Goal: Task Accomplishment & Management: Manage account settings

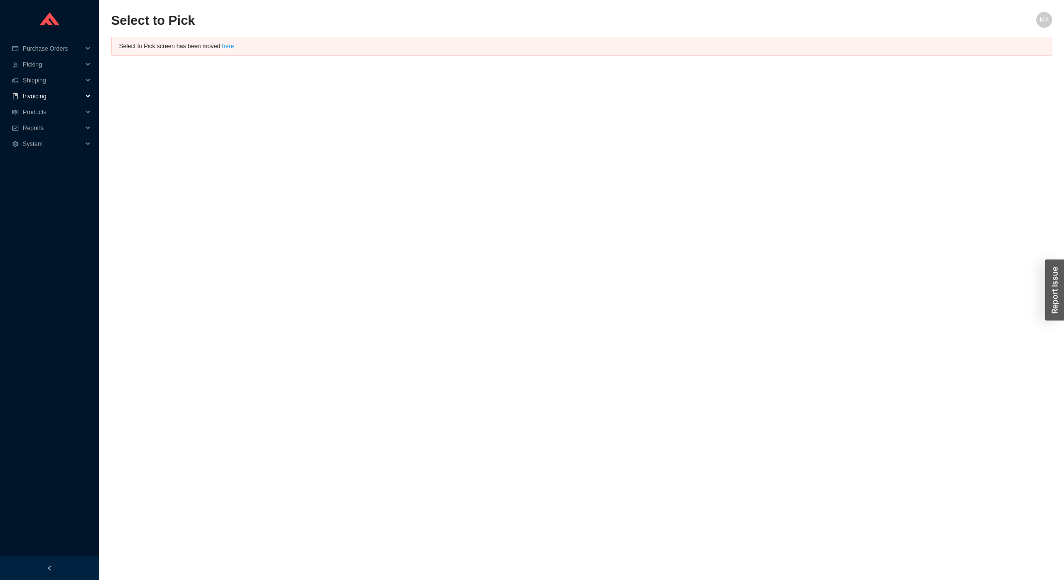
click at [67, 100] on span "Invoicing" at bounding box center [53, 96] width 60 height 16
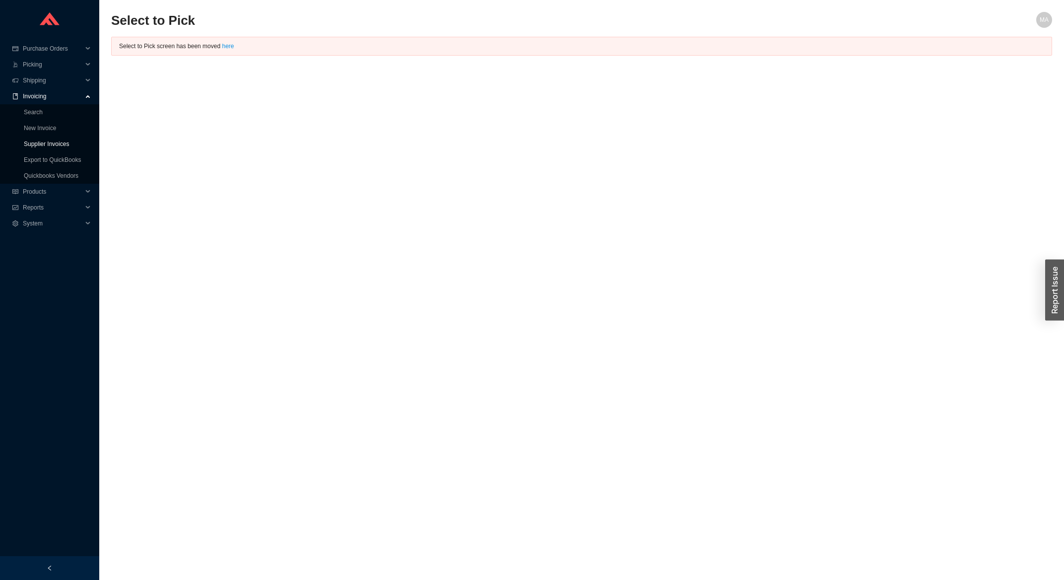
click at [42, 145] on link "Supplier Invoices" at bounding box center [46, 143] width 45 height 7
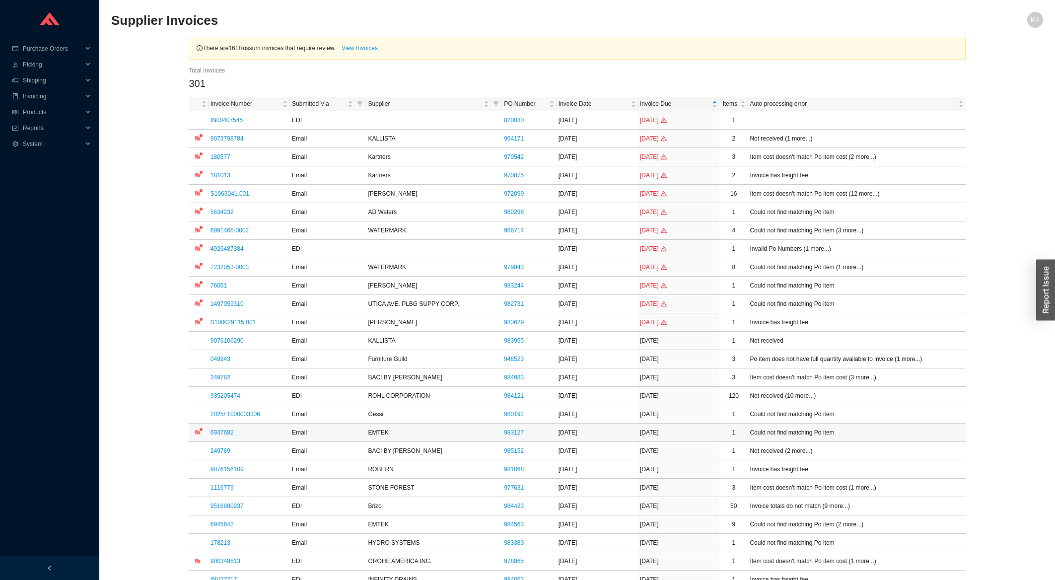
scroll to position [212, 0]
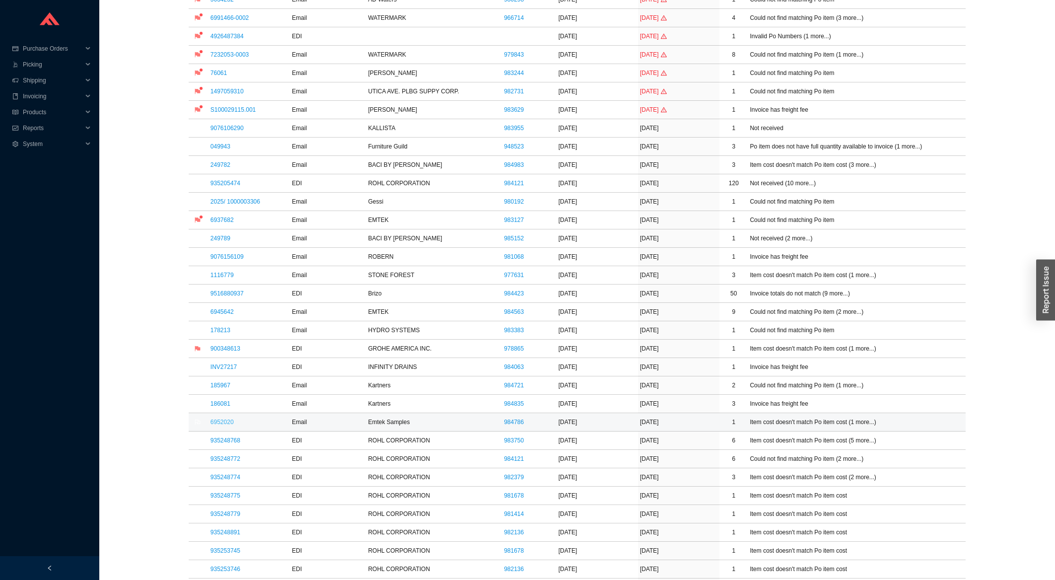
click at [223, 422] on link "6952020" at bounding box center [221, 421] width 23 height 7
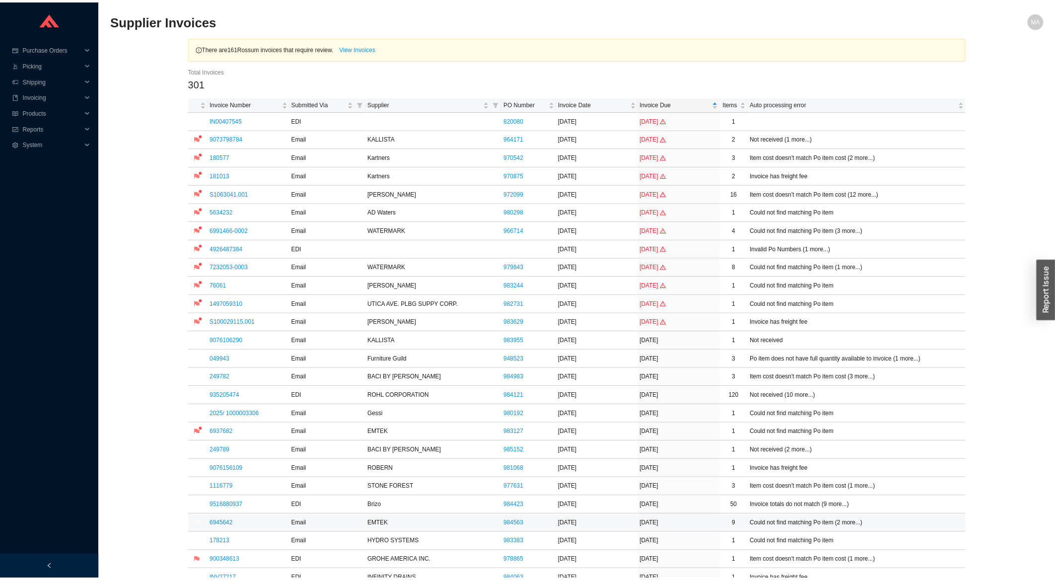
scroll to position [212, 0]
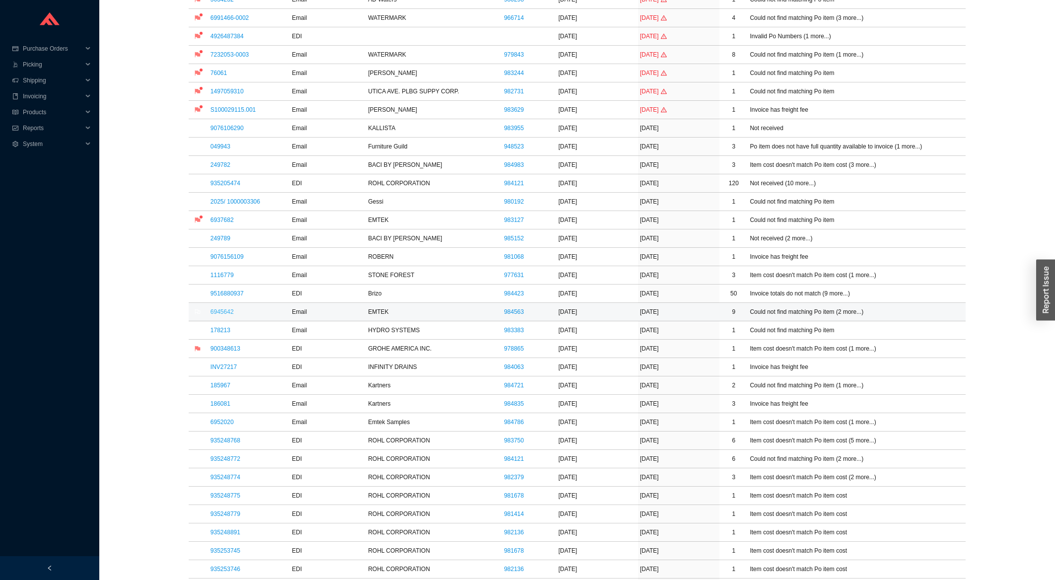
click at [228, 315] on link "6945642" at bounding box center [221, 311] width 23 height 7
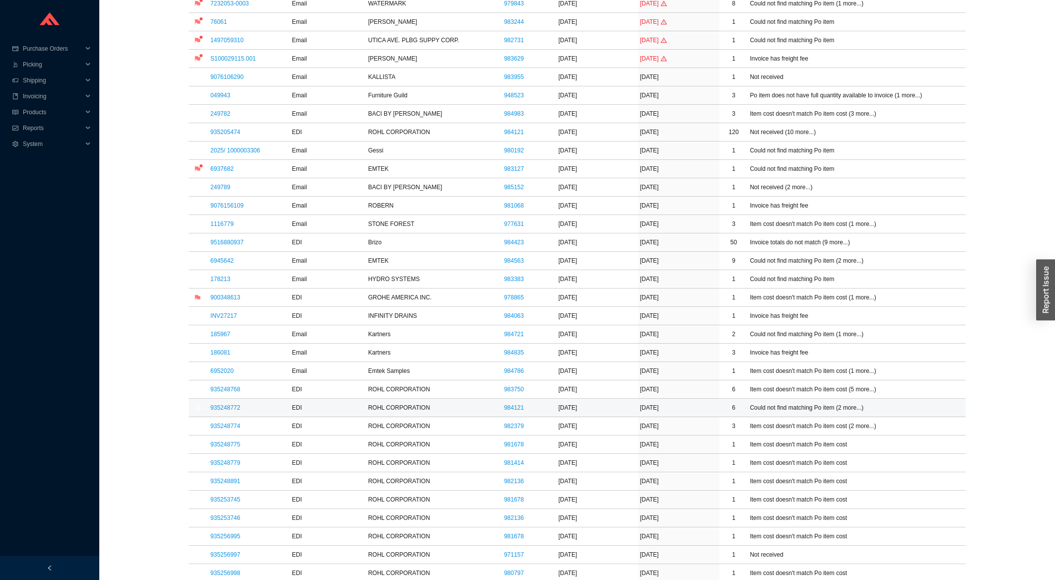
scroll to position [319, 0]
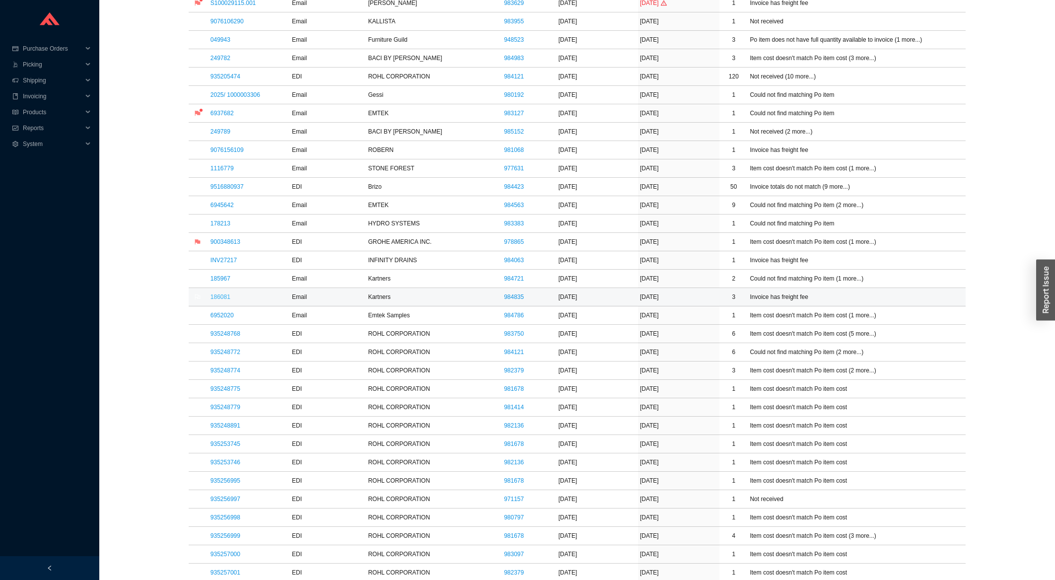
click at [222, 300] on link "186081" at bounding box center [220, 296] width 20 height 7
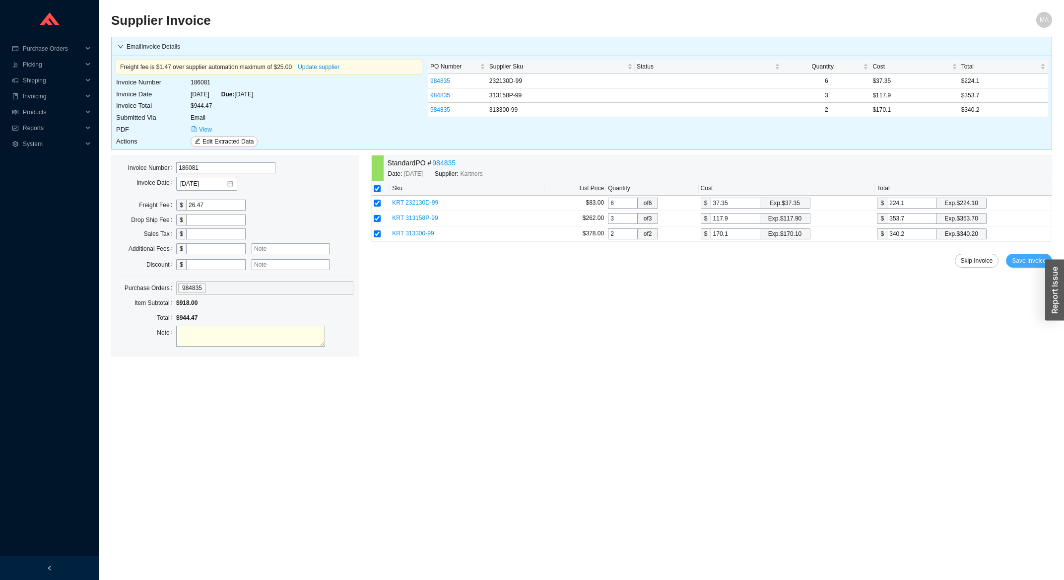
click at [1023, 262] on span "Save Invoice" at bounding box center [1029, 261] width 34 height 10
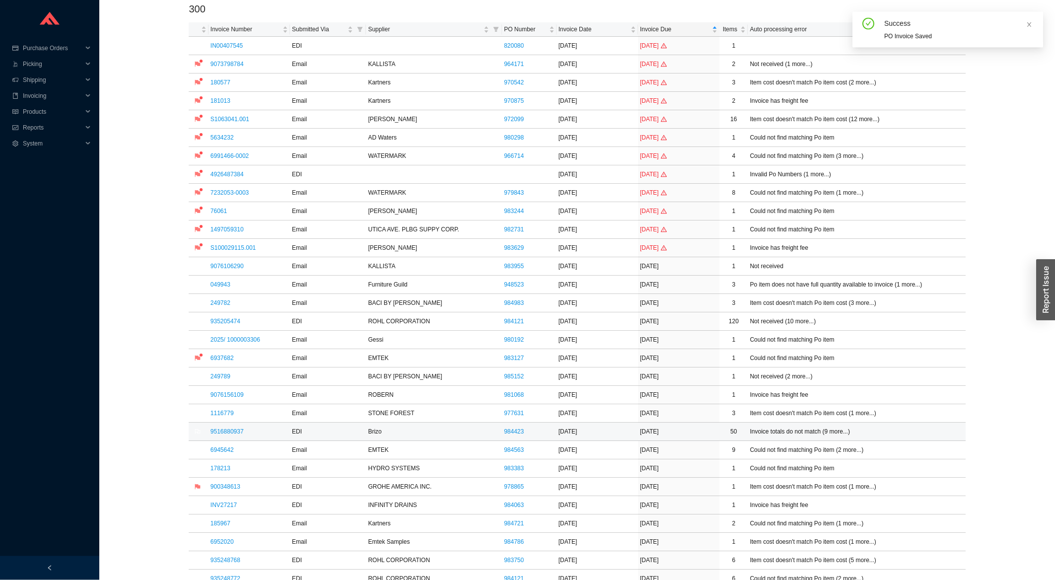
scroll to position [212, 0]
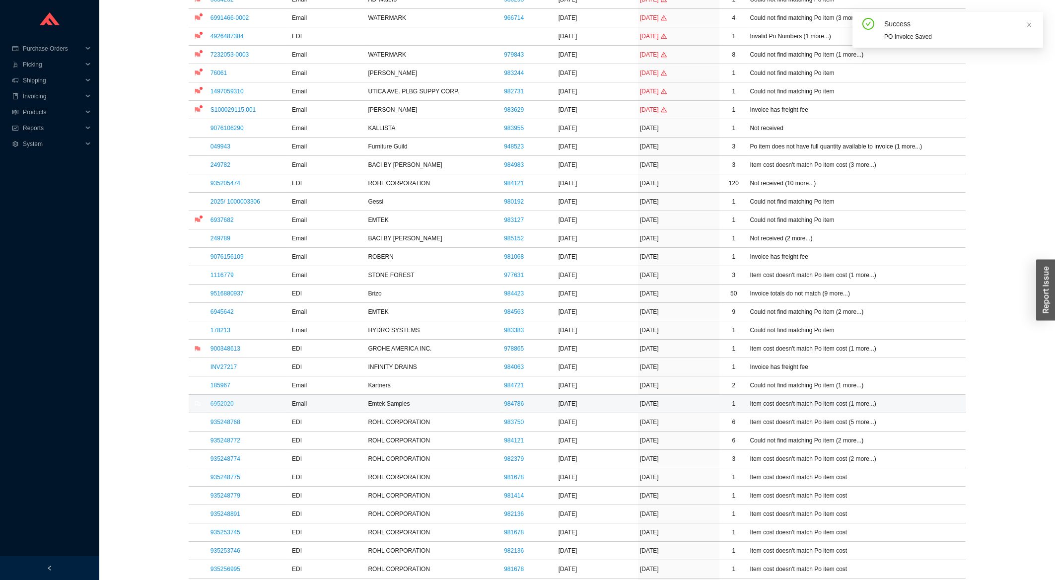
click at [221, 407] on link "6952020" at bounding box center [221, 403] width 23 height 7
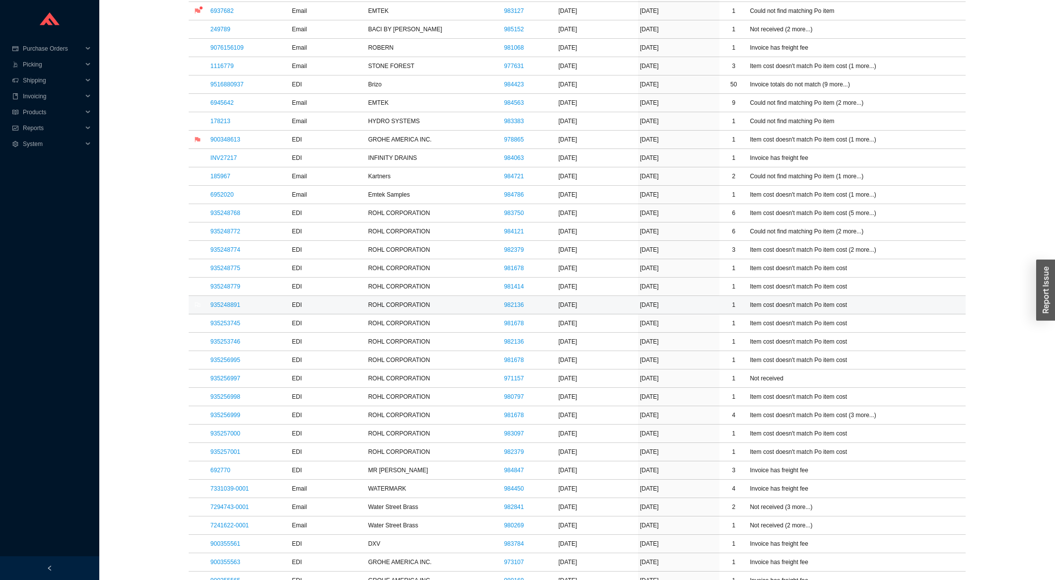
scroll to position [425, 0]
click at [222, 376] on link "935256997" at bounding box center [225, 374] width 30 height 7
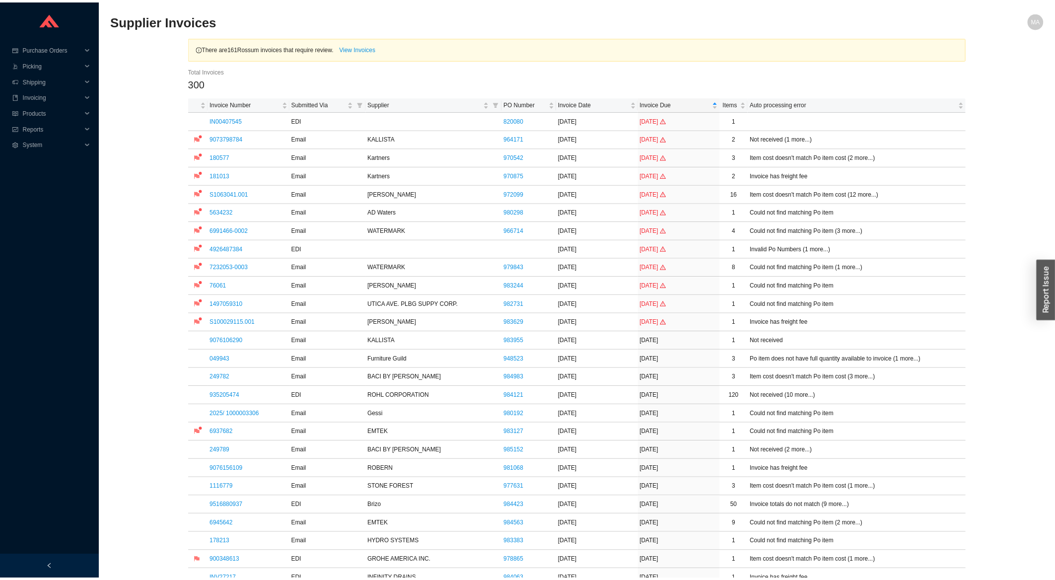
scroll to position [479, 0]
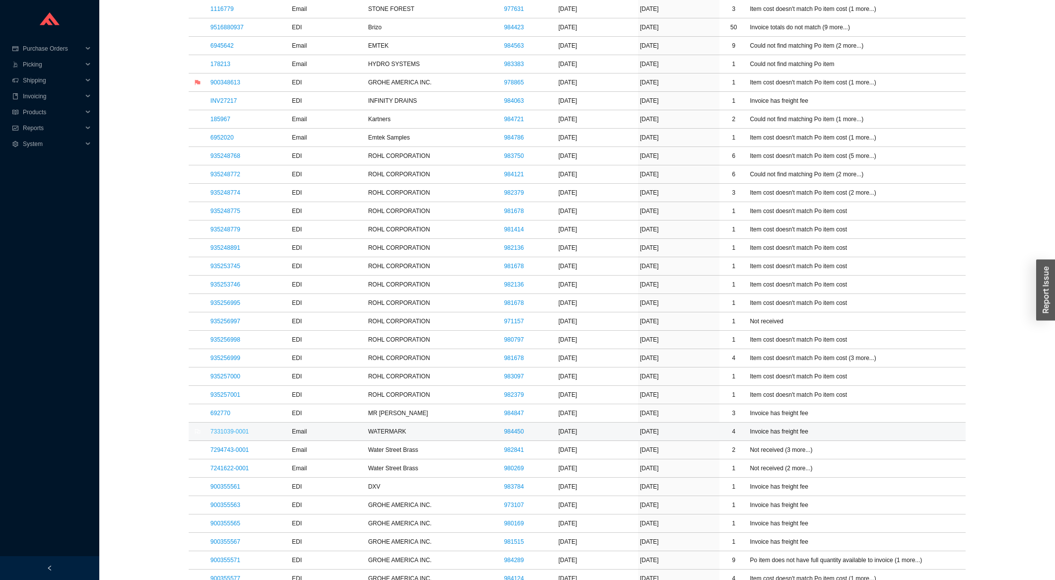
click at [243, 435] on link "7331039-0001" at bounding box center [229, 431] width 38 height 7
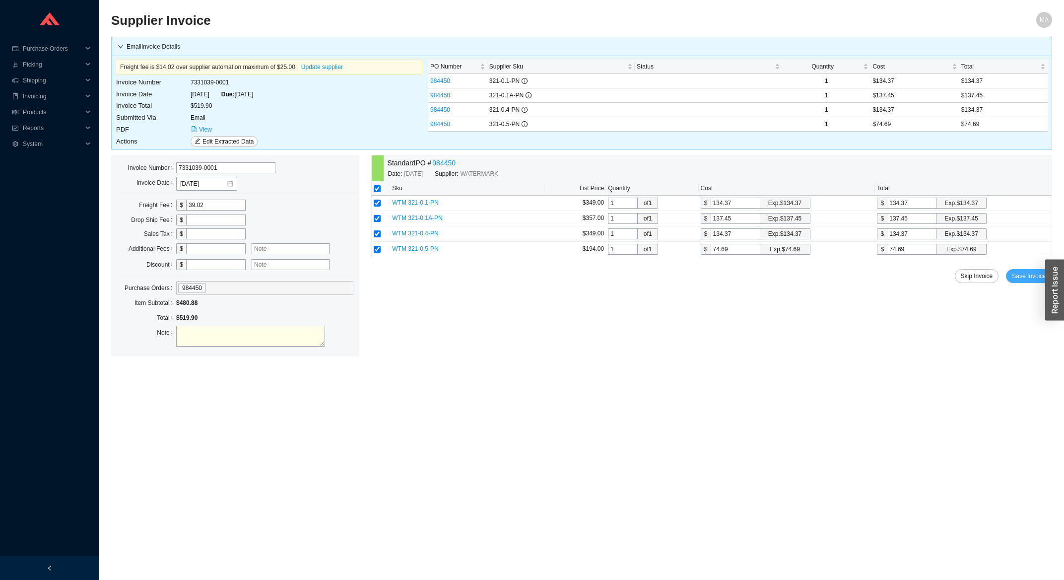
click at [1033, 281] on span "Save Invoice" at bounding box center [1029, 276] width 34 height 10
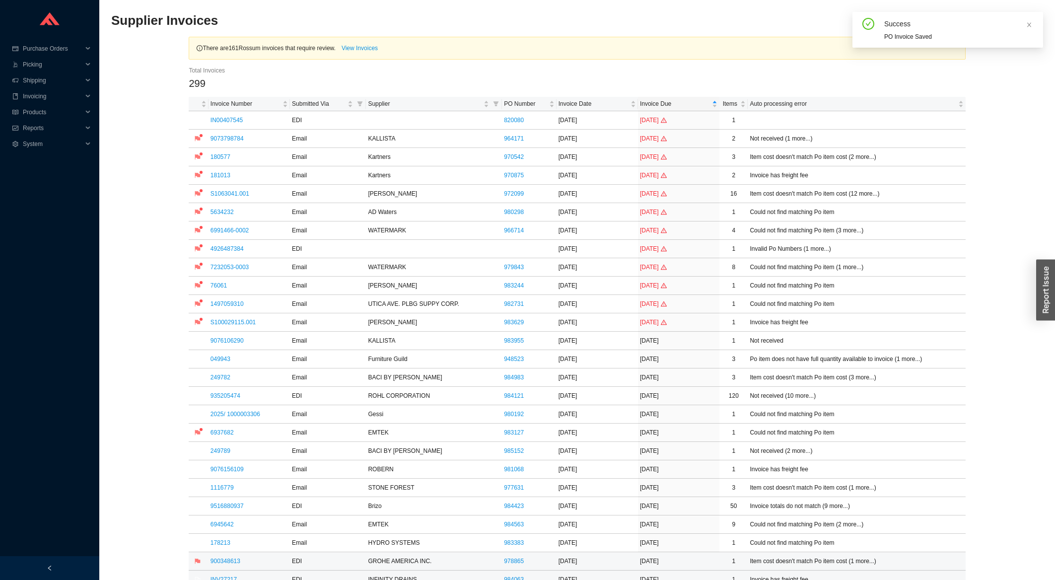
scroll to position [106, 0]
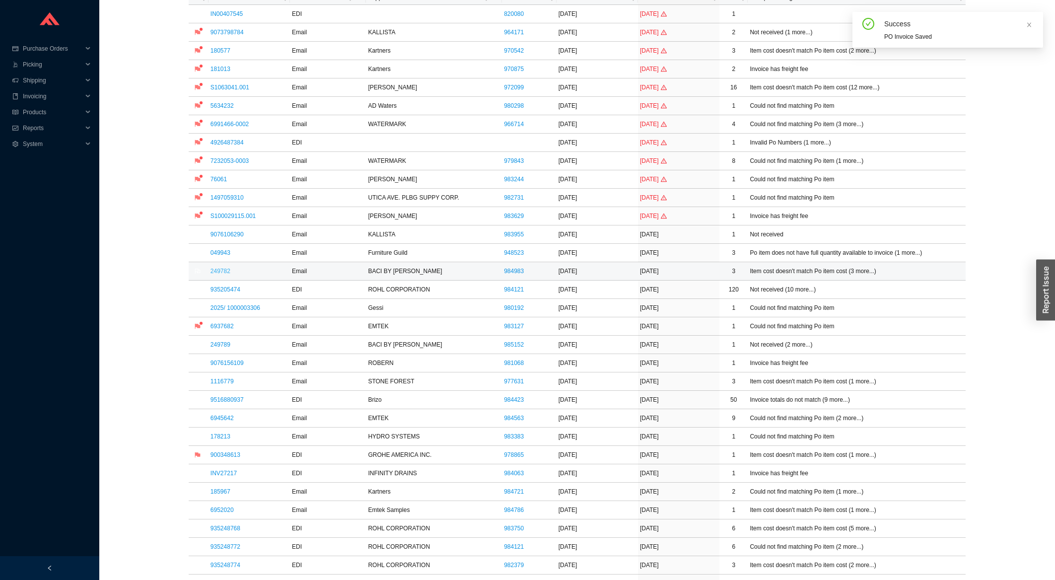
click at [215, 271] on link "249782" at bounding box center [220, 271] width 20 height 7
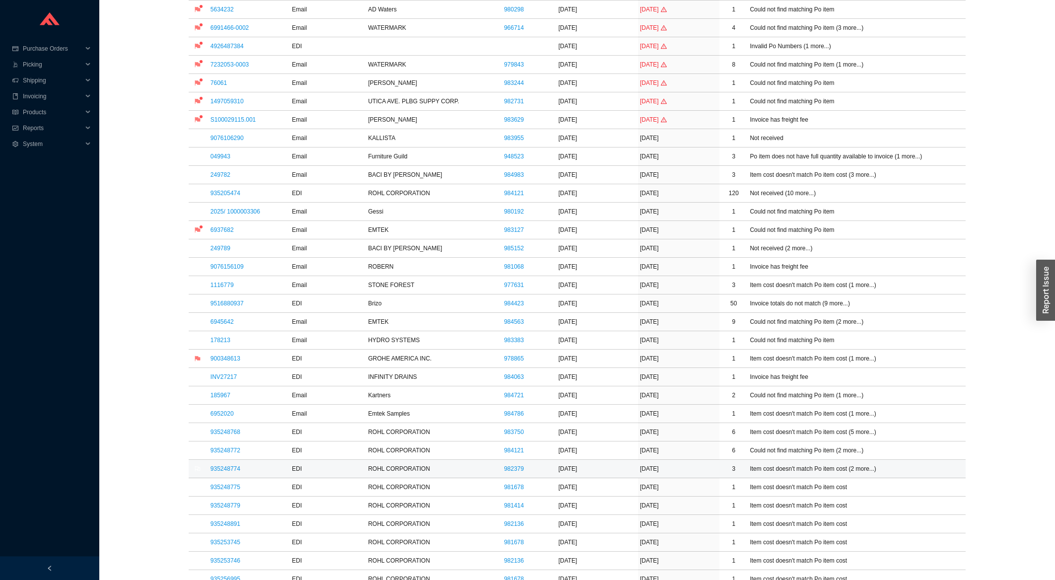
scroll to position [212, 0]
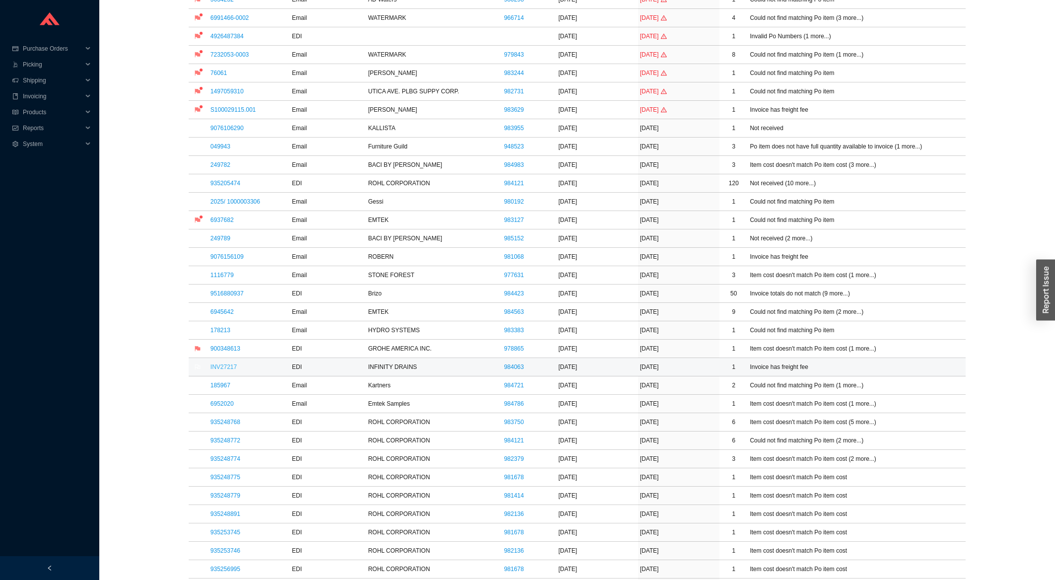
click at [233, 367] on link "INV27217" at bounding box center [223, 366] width 26 height 7
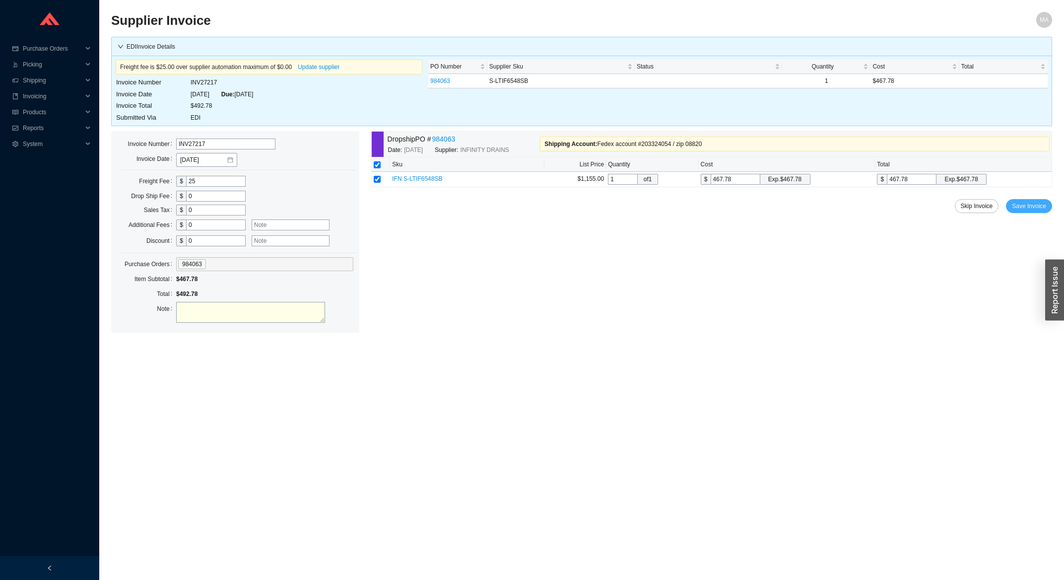
click at [1038, 208] on span "Save Invoice" at bounding box center [1029, 206] width 34 height 10
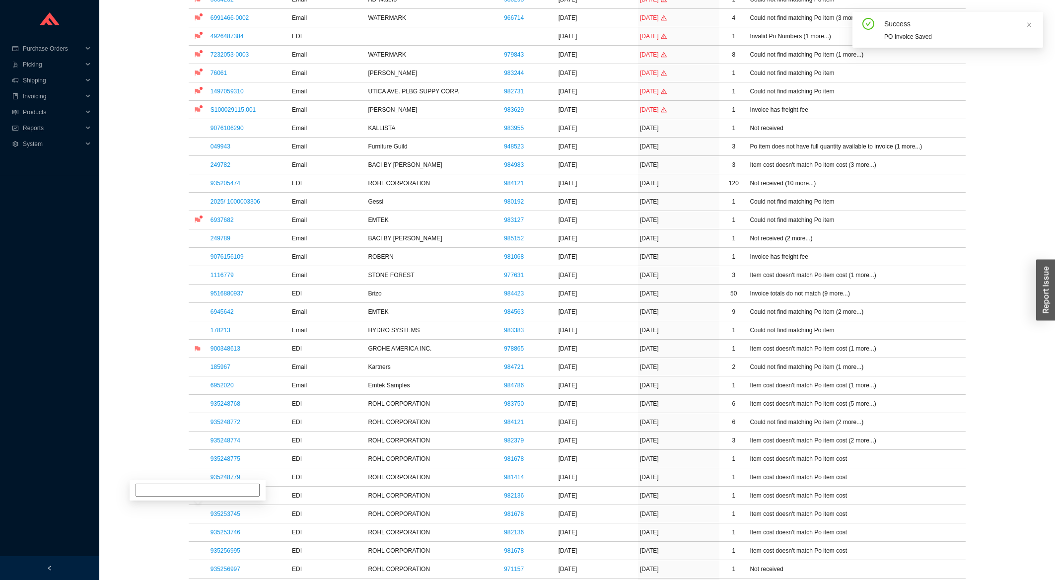
scroll to position [372, 0]
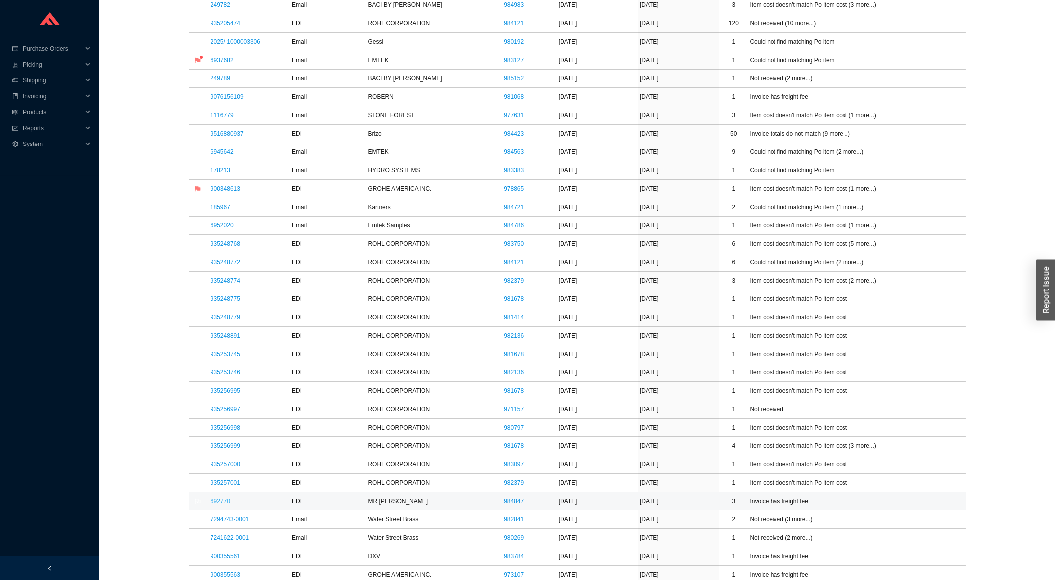
click at [216, 502] on link "692770" at bounding box center [220, 500] width 20 height 7
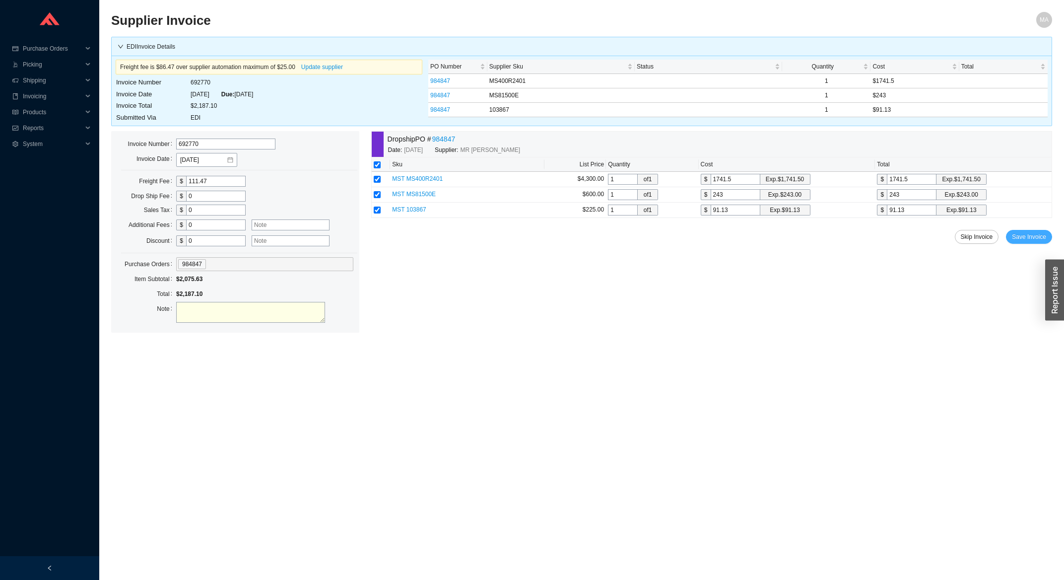
click at [1029, 233] on span "Save Invoice" at bounding box center [1029, 237] width 34 height 10
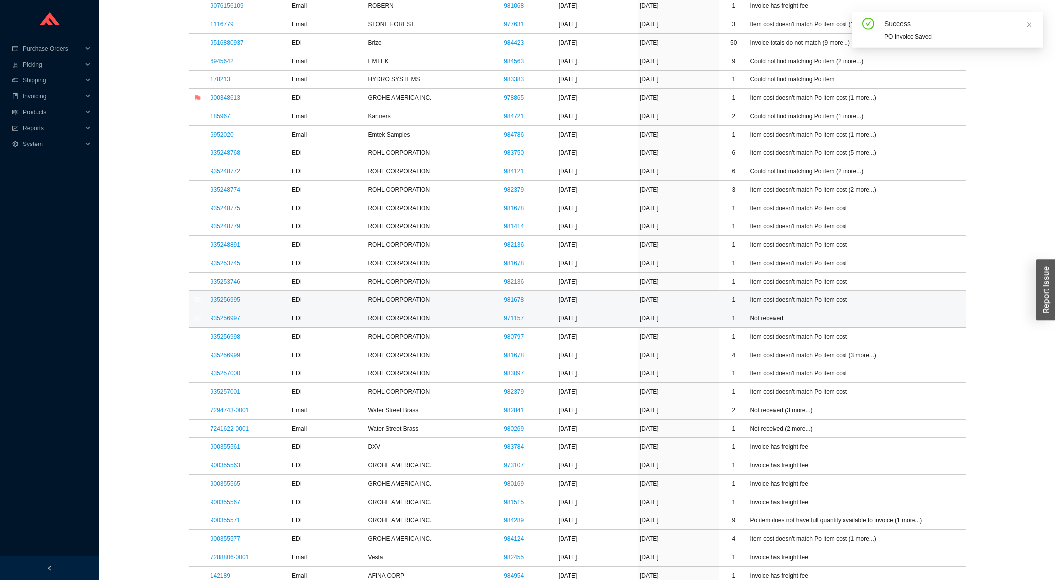
scroll to position [585, 0]
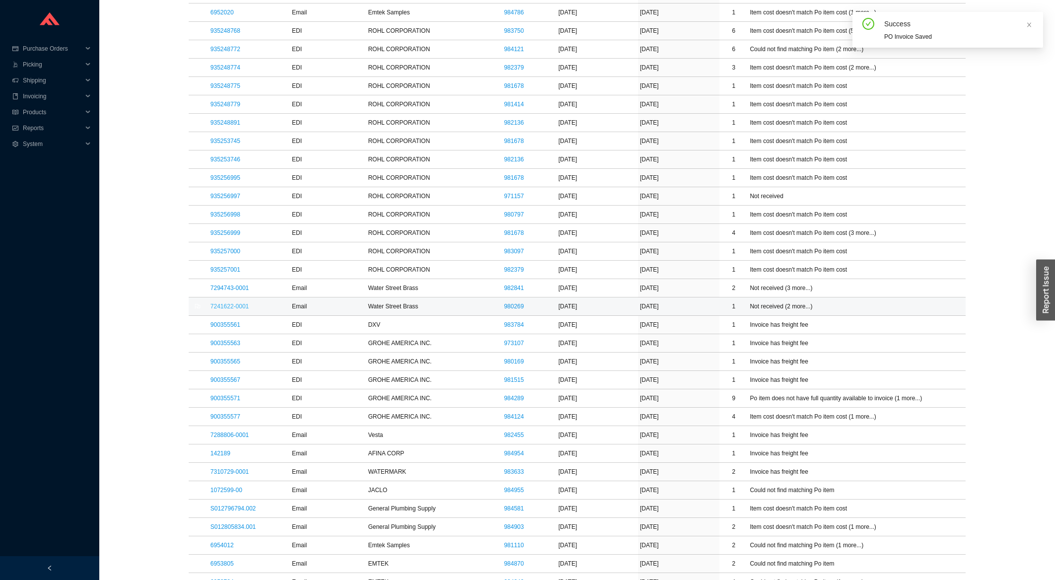
click at [224, 305] on link "7241622-0001" at bounding box center [229, 306] width 38 height 7
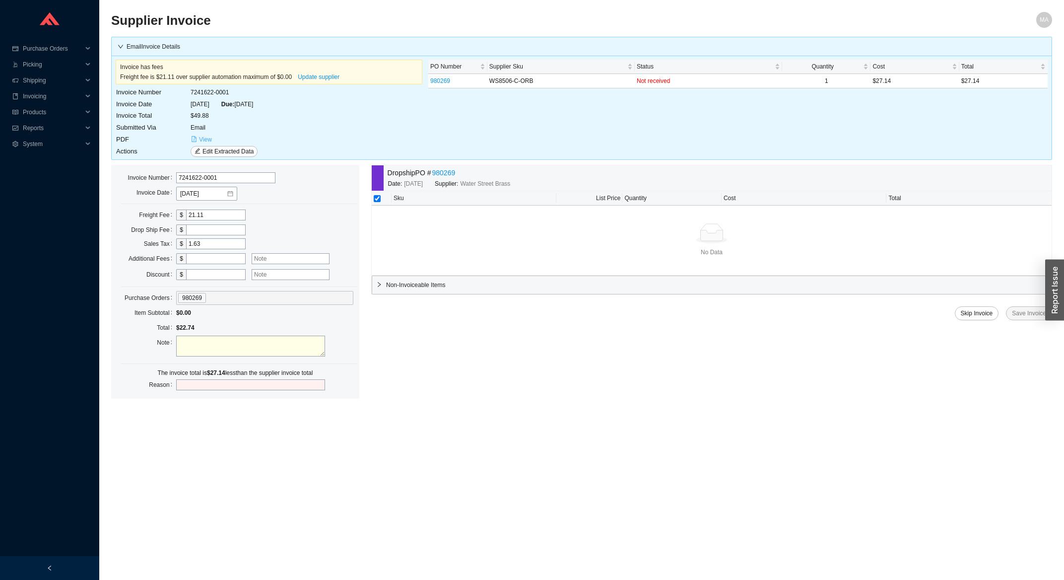
click at [198, 139] on button "View" at bounding box center [202, 139] width 22 height 11
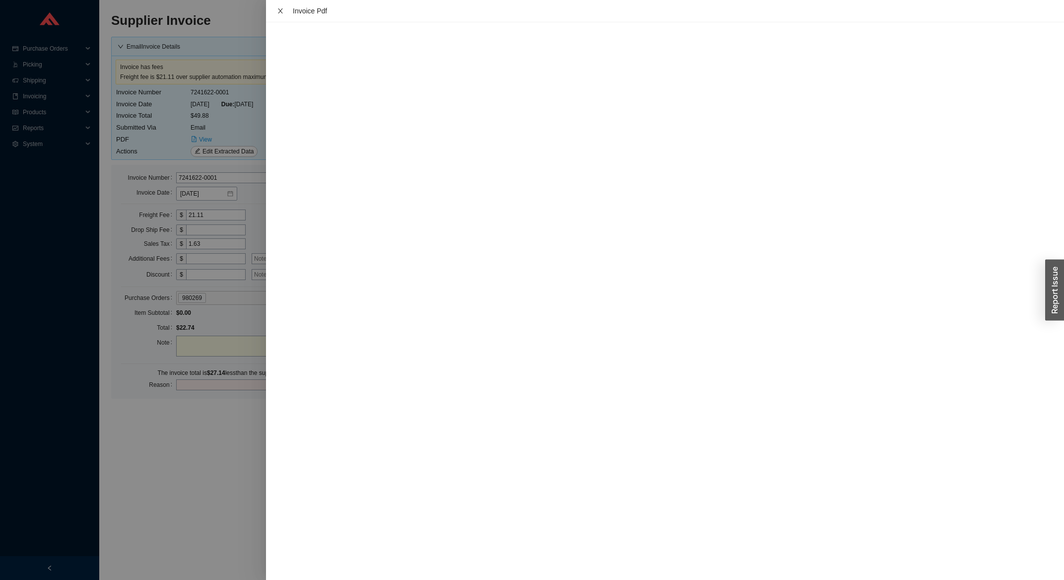
click at [277, 10] on icon "close" at bounding box center [280, 10] width 7 height 7
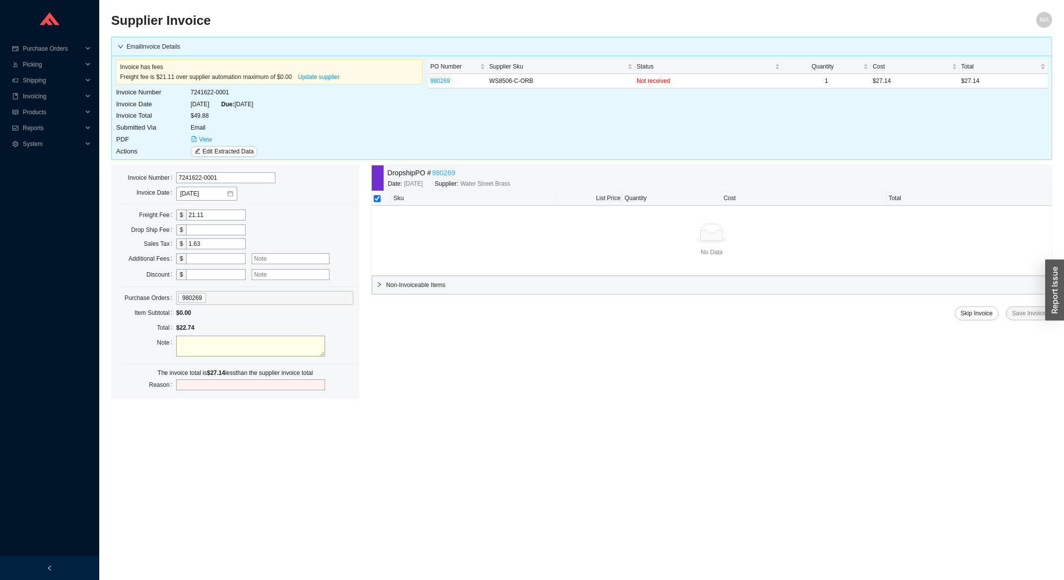
click at [446, 176] on link "980269" at bounding box center [443, 172] width 23 height 11
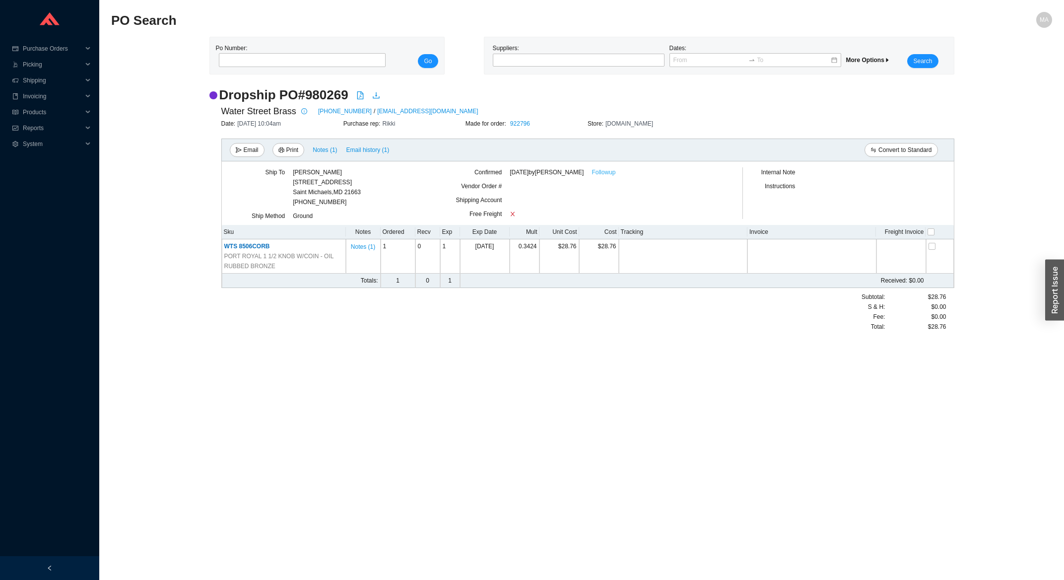
click at [607, 175] on link "Followup" at bounding box center [604, 172] width 24 height 10
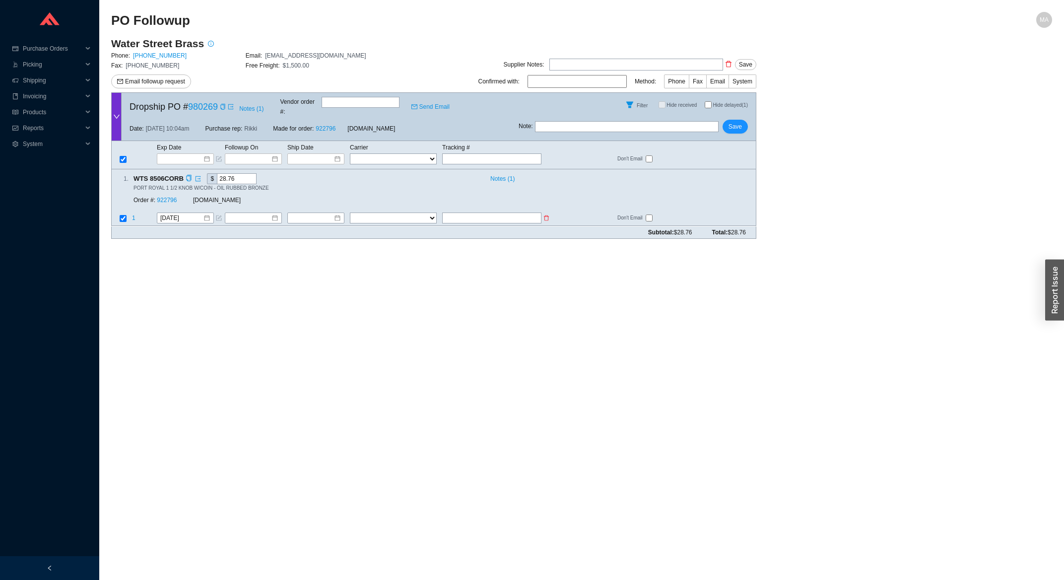
click at [480, 213] on input "text" at bounding box center [491, 218] width 99 height 11
type input "476073094645"
select select "1"
click option "FedEx" at bounding box center [0, 0] width 0 height 0
click at [304, 213] on input at bounding box center [312, 218] width 43 height 10
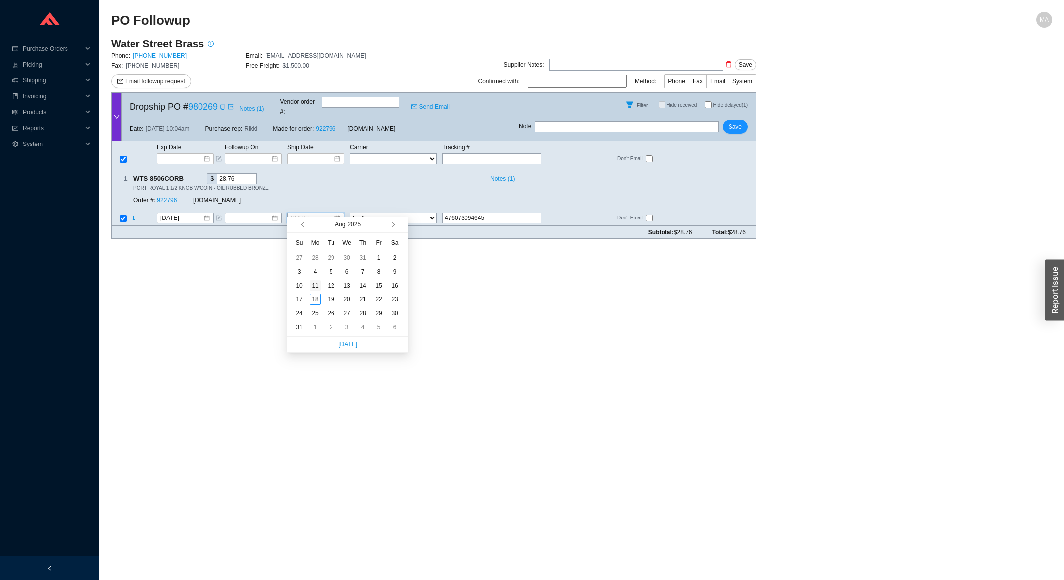
type input "[DATE]"
click at [314, 287] on div "11" at bounding box center [315, 285] width 11 height 11
click at [735, 111] on div "Filter Hide received Hide delayed (1)" at bounding box center [637, 105] width 237 height 24
click at [731, 122] on span "Save" at bounding box center [735, 127] width 13 height 10
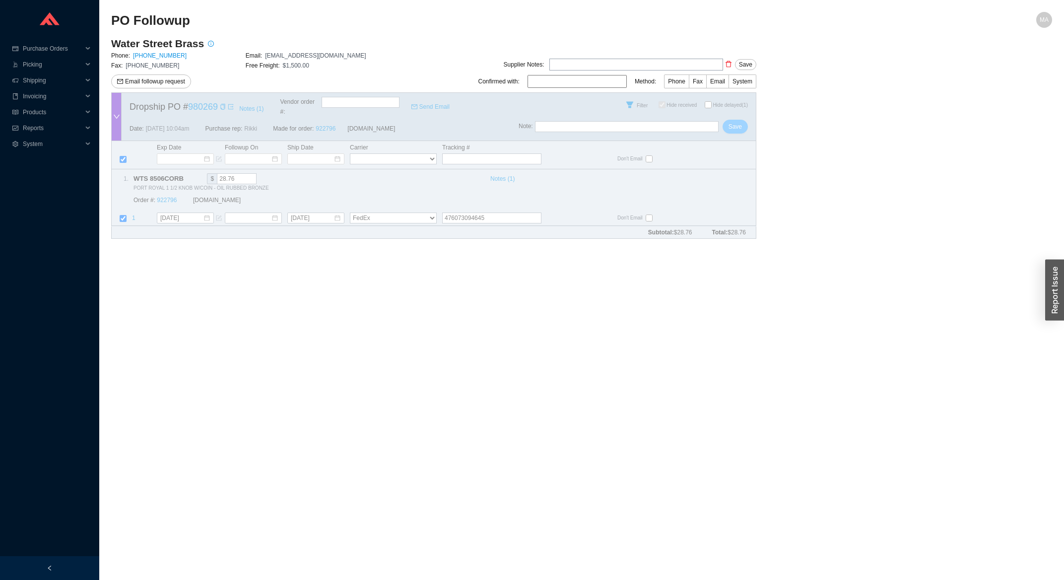
checkbox input "true"
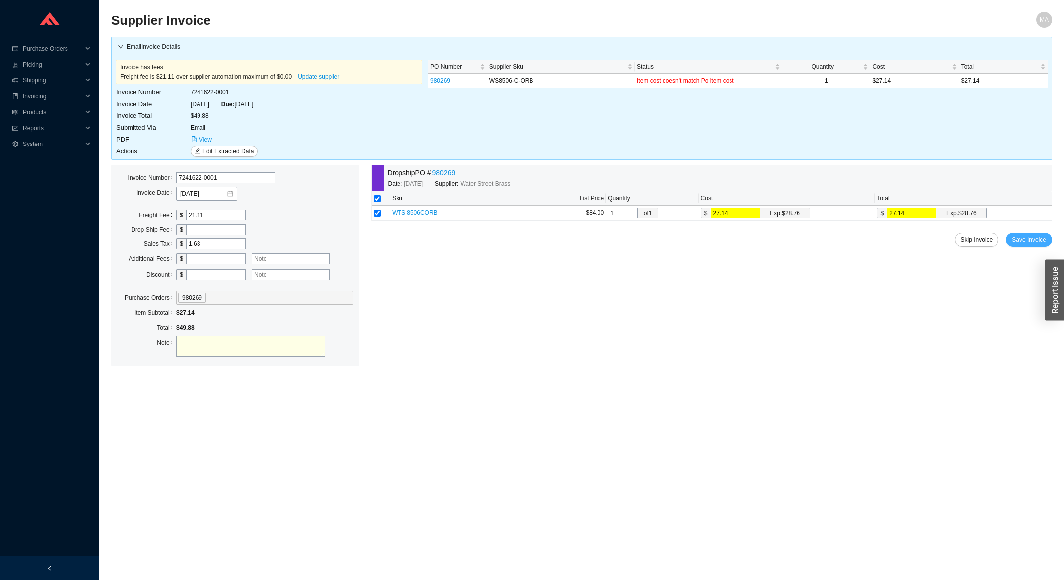
click at [1023, 234] on button "Save Invoice" at bounding box center [1029, 240] width 46 height 14
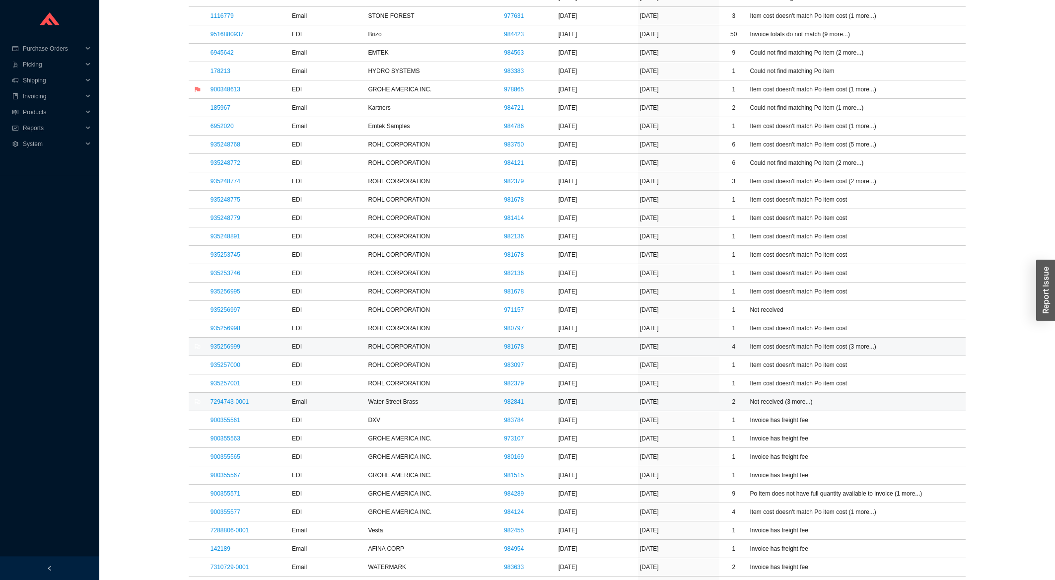
scroll to position [479, 0]
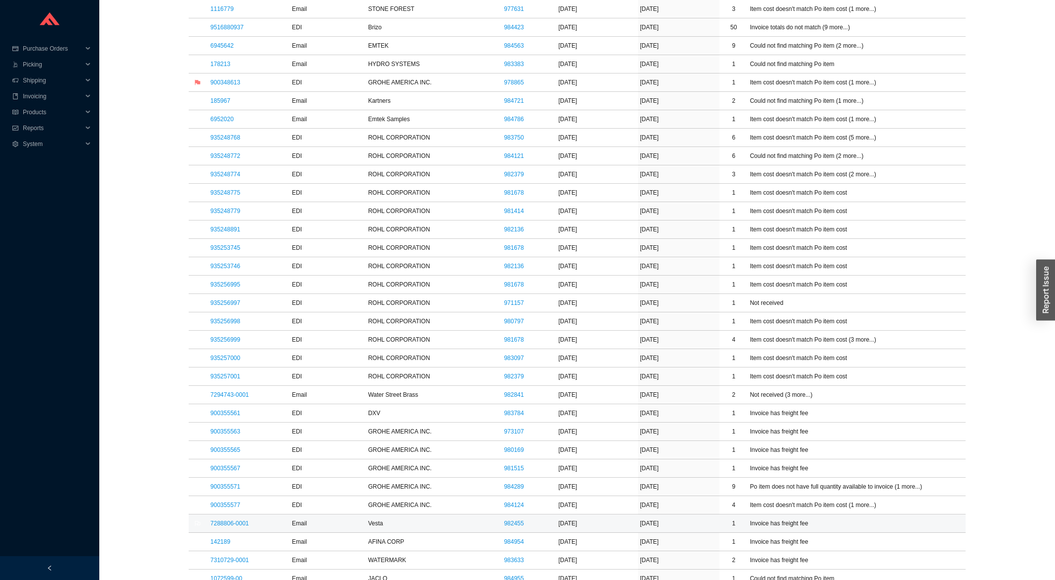
click at [235, 522] on td "7288806-0001" at bounding box center [248, 523] width 81 height 18
click at [239, 526] on link "7288806-0001" at bounding box center [229, 523] width 38 height 7
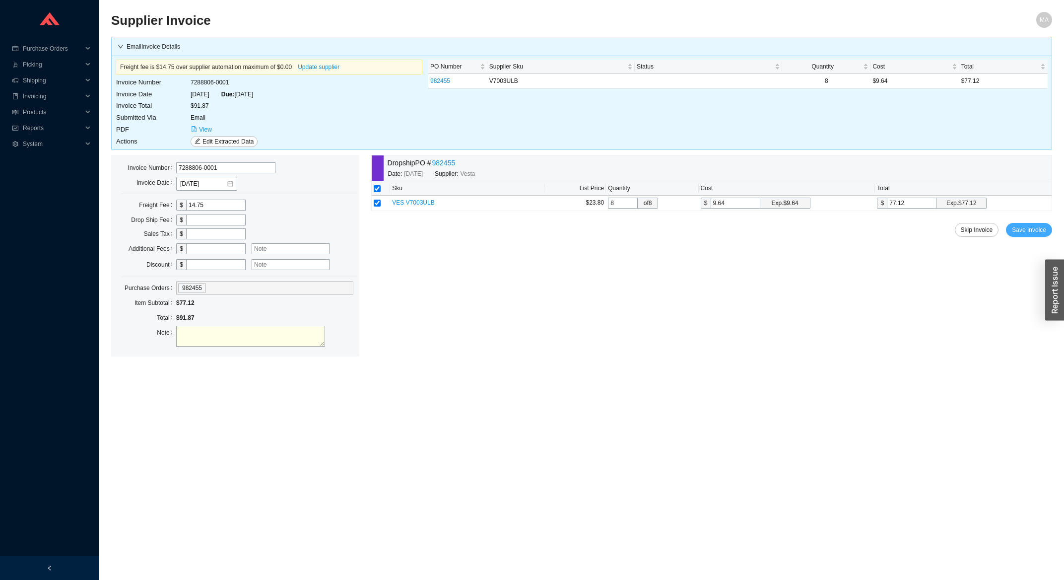
click at [1039, 236] on button "Save Invoice" at bounding box center [1029, 230] width 46 height 14
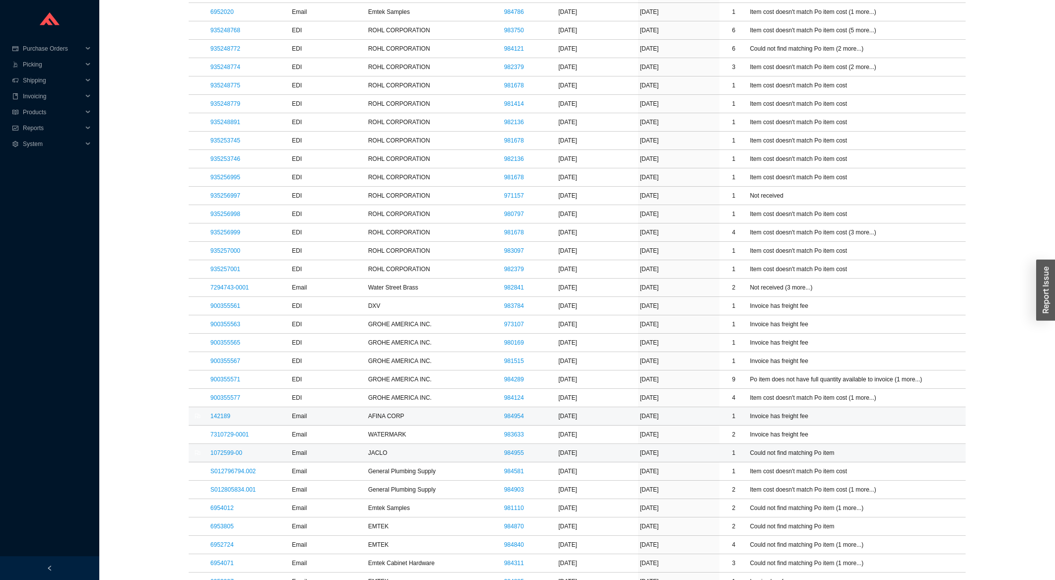
scroll to position [638, 0]
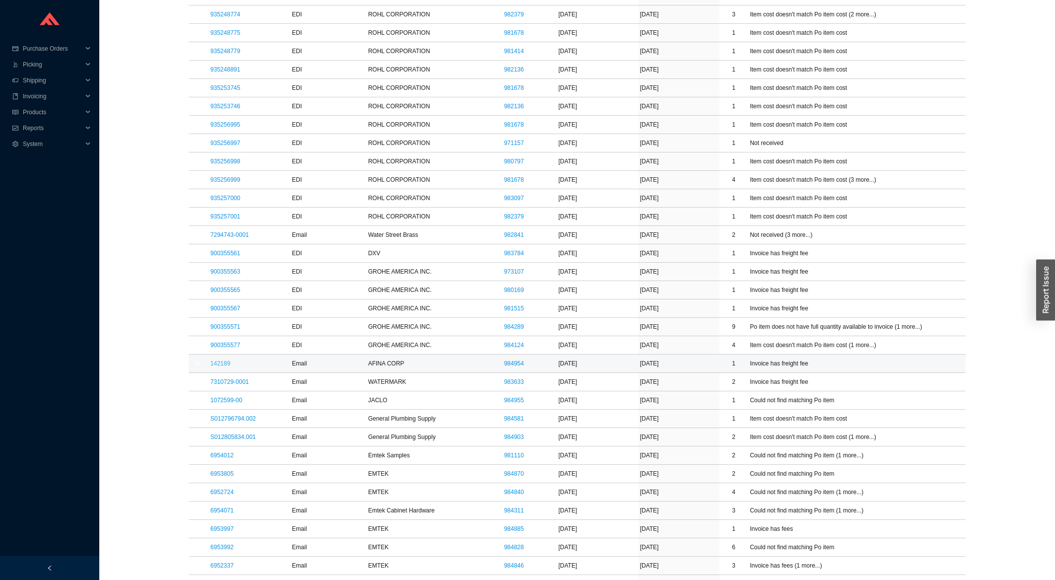
click at [213, 365] on link "142189" at bounding box center [220, 363] width 20 height 7
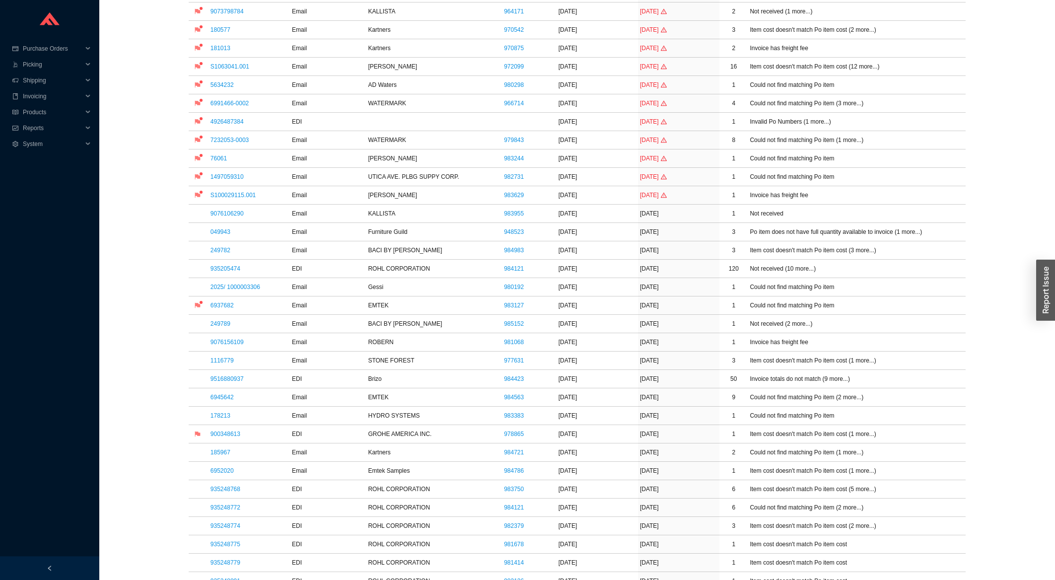
scroll to position [53, 0]
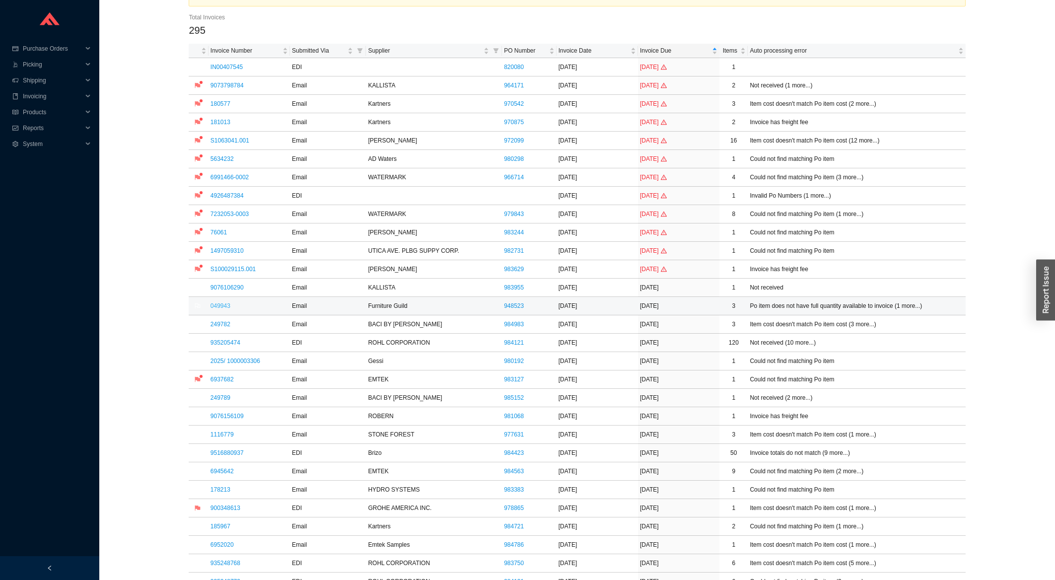
click at [217, 308] on link "049943" at bounding box center [220, 305] width 20 height 7
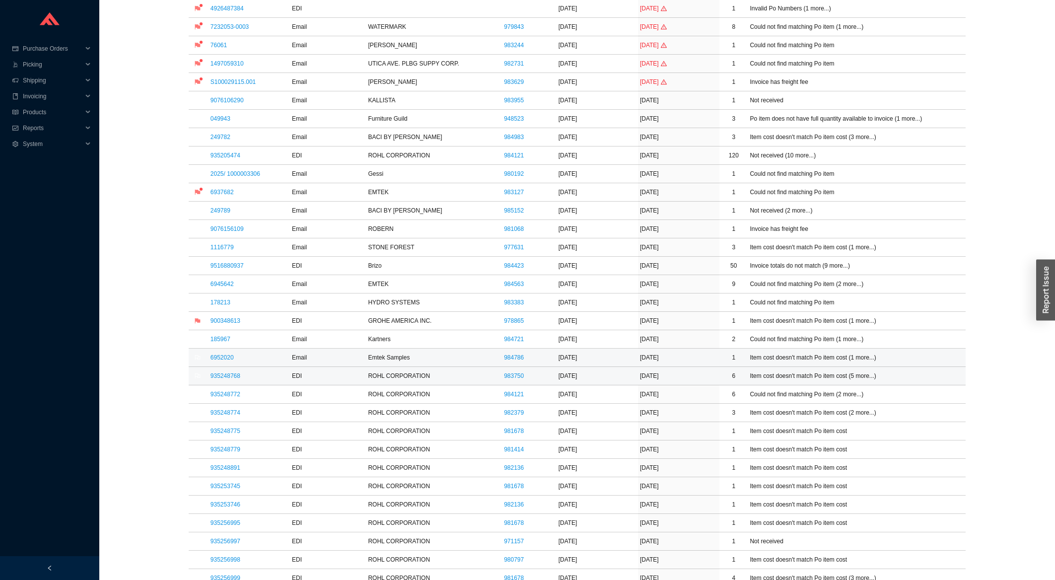
scroll to position [266, 0]
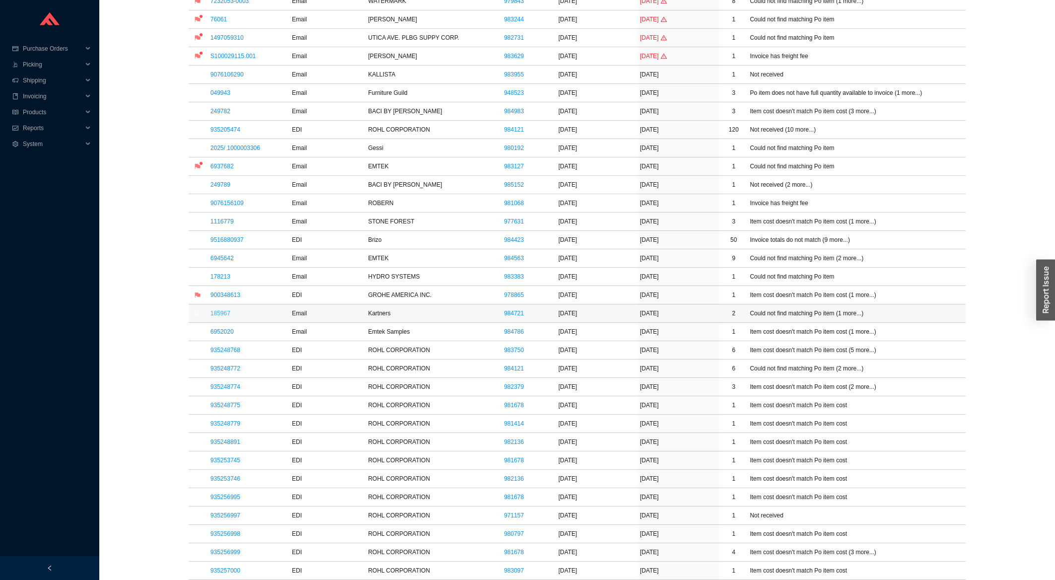
click at [219, 312] on link "185967" at bounding box center [220, 313] width 20 height 7
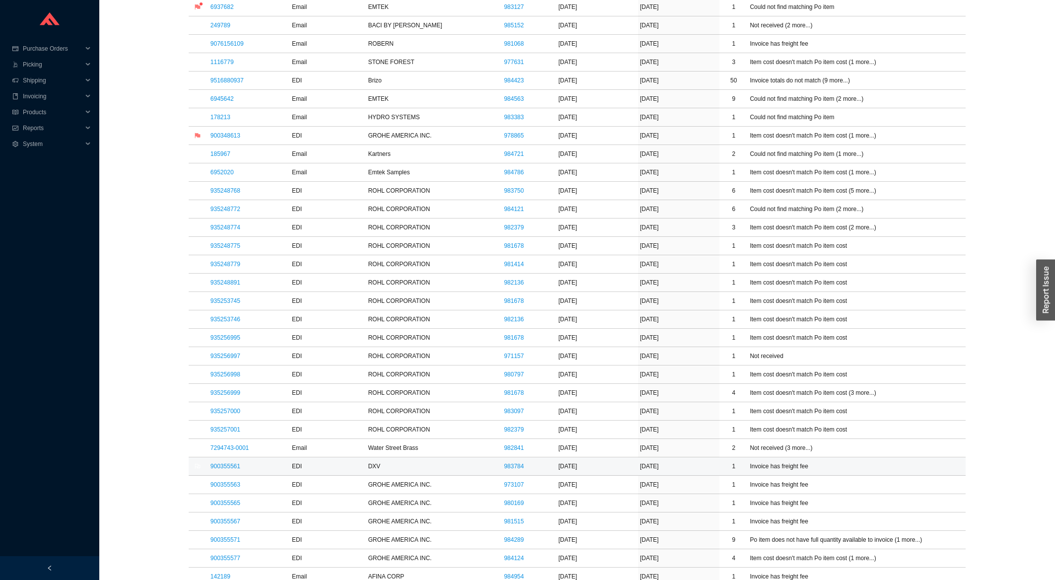
scroll to position [479, 0]
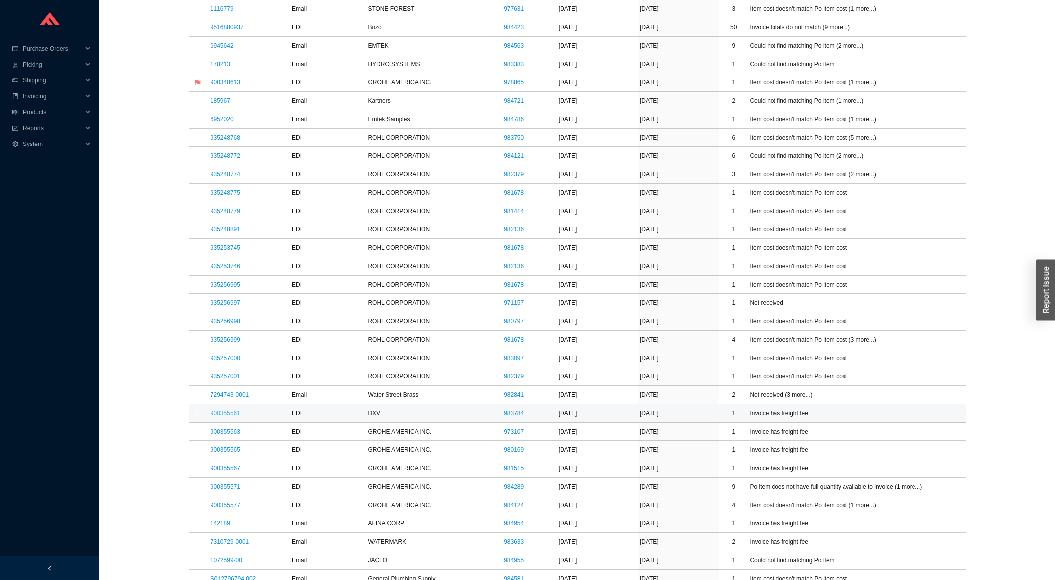
click at [231, 416] on link "900355561" at bounding box center [225, 413] width 30 height 7
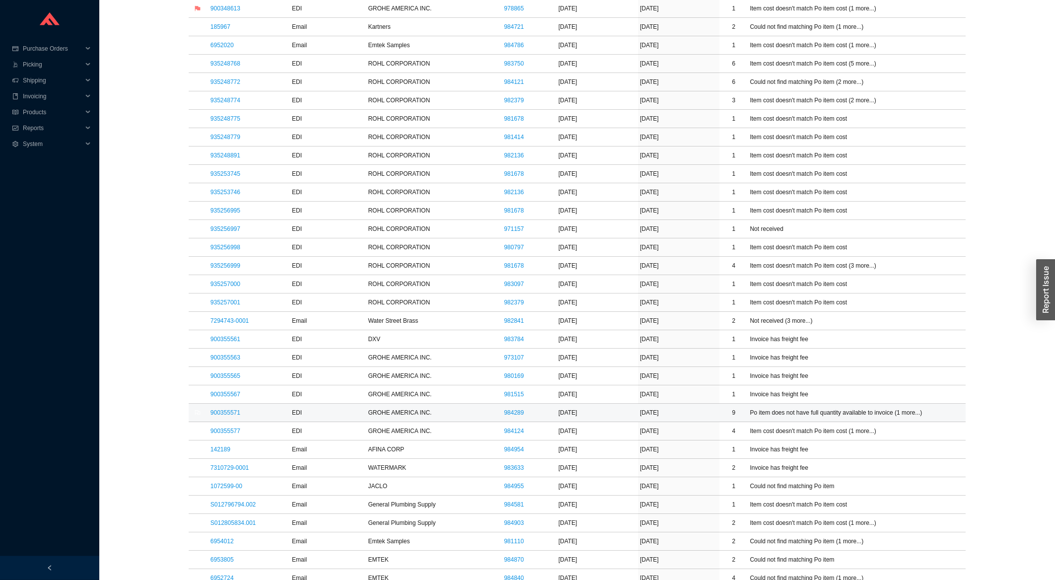
scroll to position [638, 0]
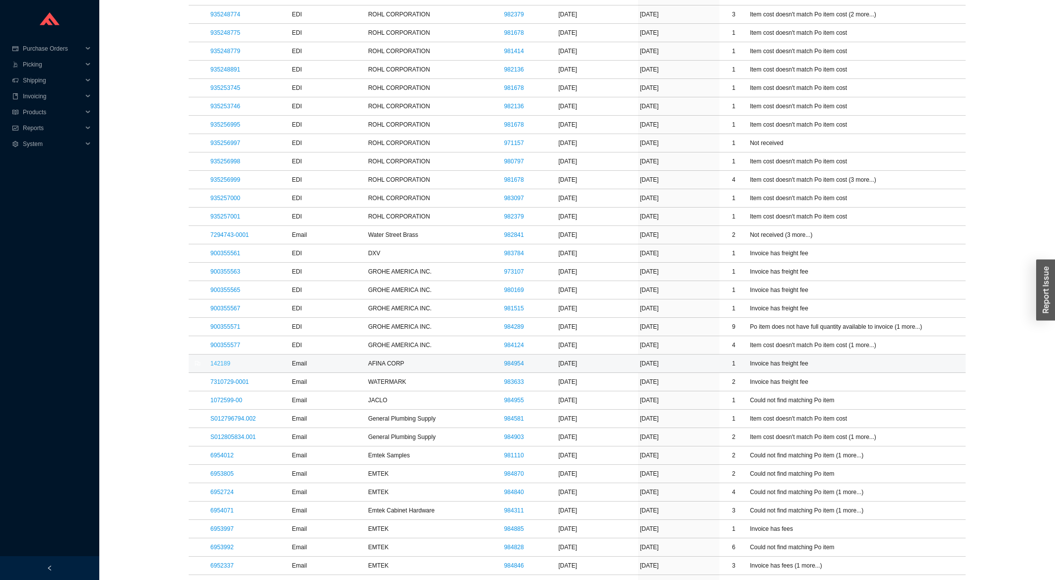
click at [223, 366] on link "142189" at bounding box center [220, 363] width 20 height 7
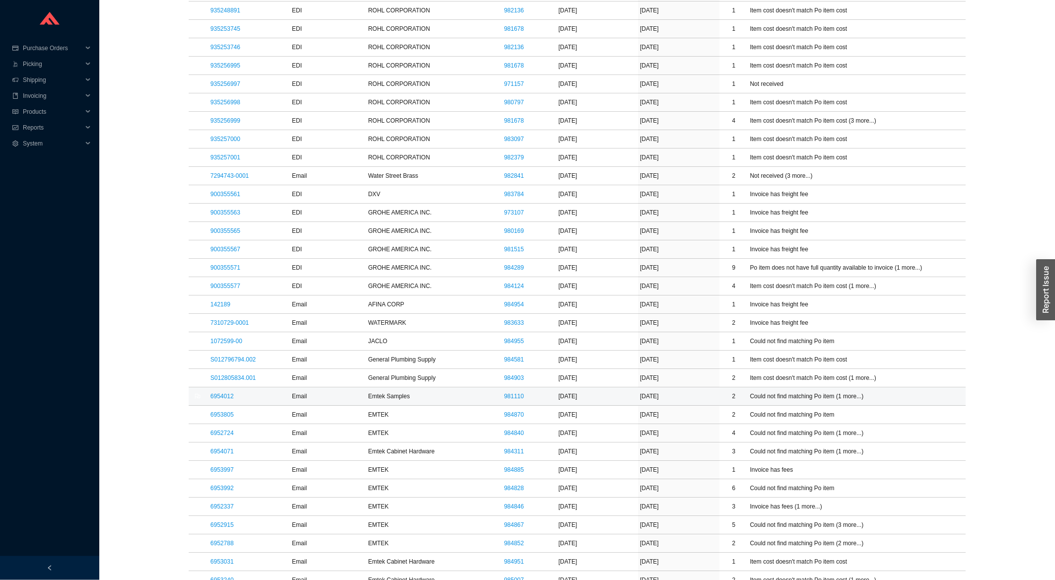
scroll to position [745, 0]
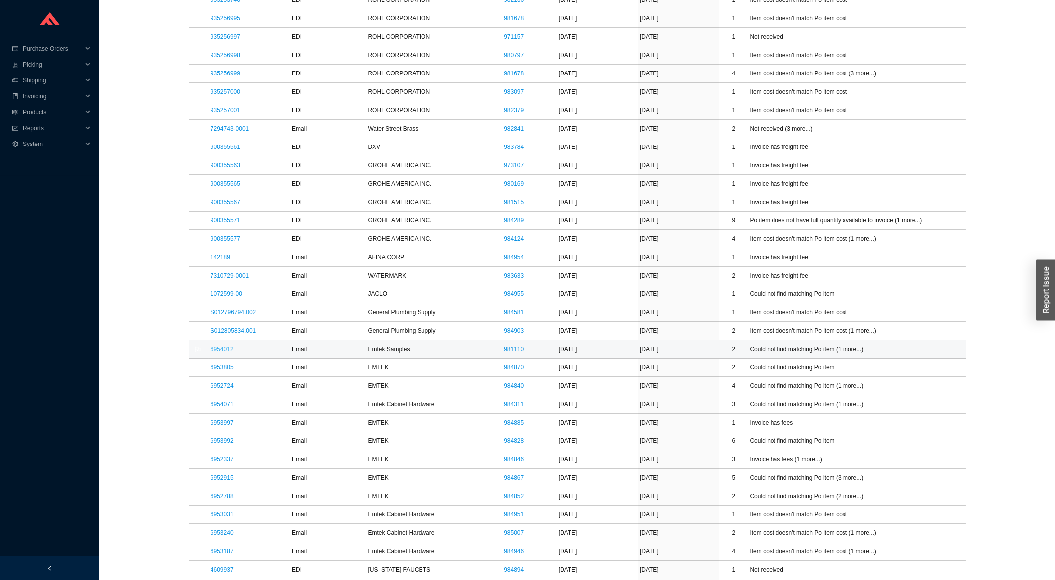
click at [220, 350] on link "6954012" at bounding box center [221, 348] width 23 height 7
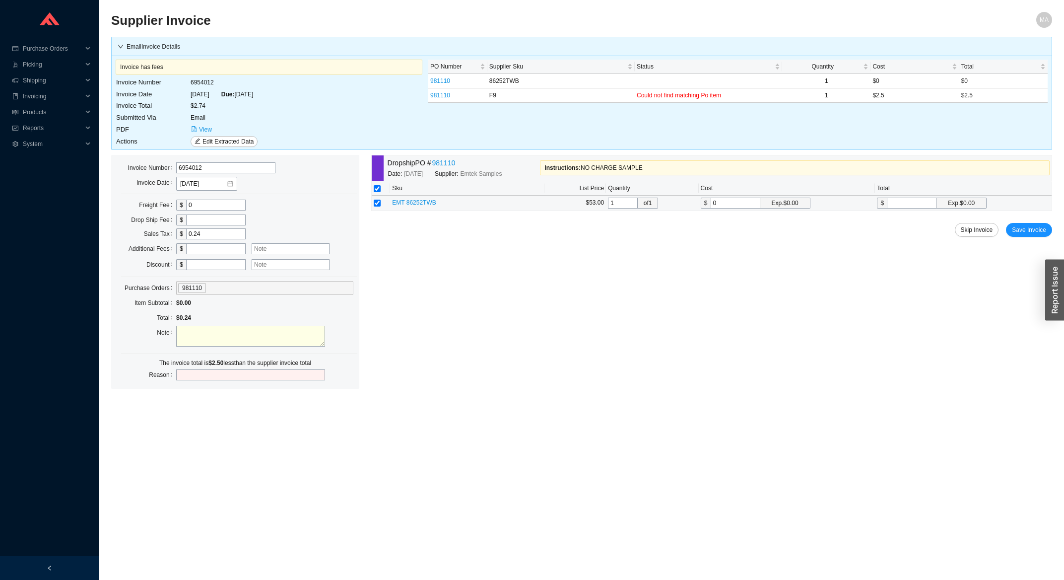
click at [724, 207] on input "0" at bounding box center [736, 203] width 50 height 11
type input "2"
type input "2.5"
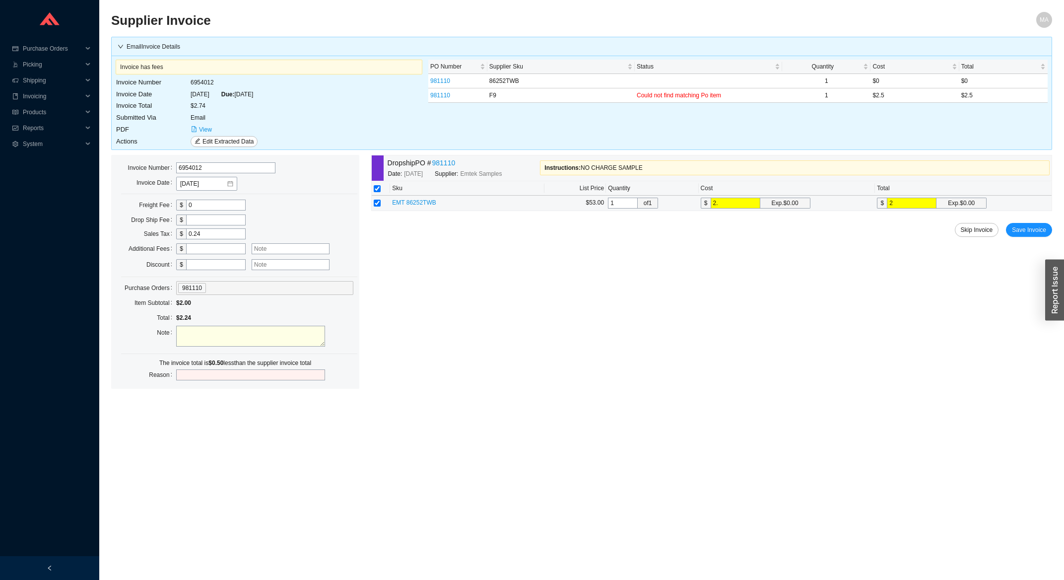
type input "2.5"
click at [1028, 229] on span "Save Invoice" at bounding box center [1029, 230] width 34 height 10
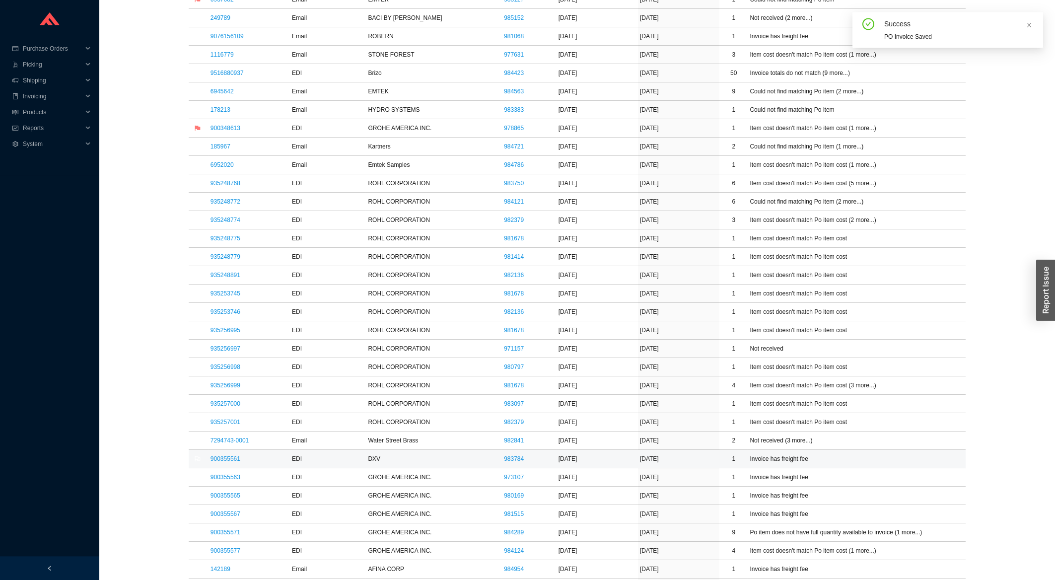
scroll to position [532, 0]
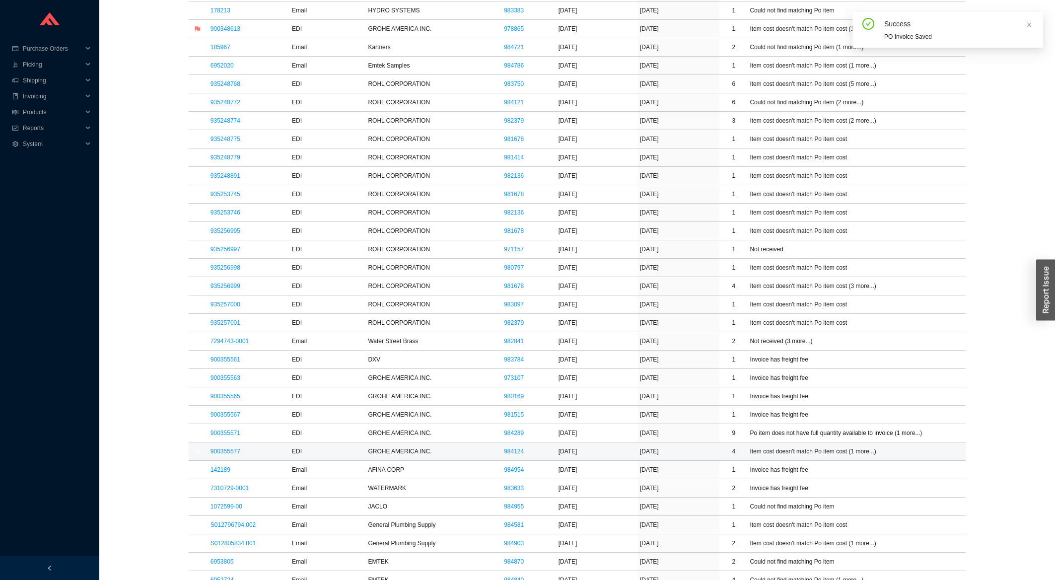
click at [225, 448] on td "900355577" at bounding box center [248, 451] width 81 height 18
click at [223, 452] on link "900355577" at bounding box center [225, 451] width 30 height 7
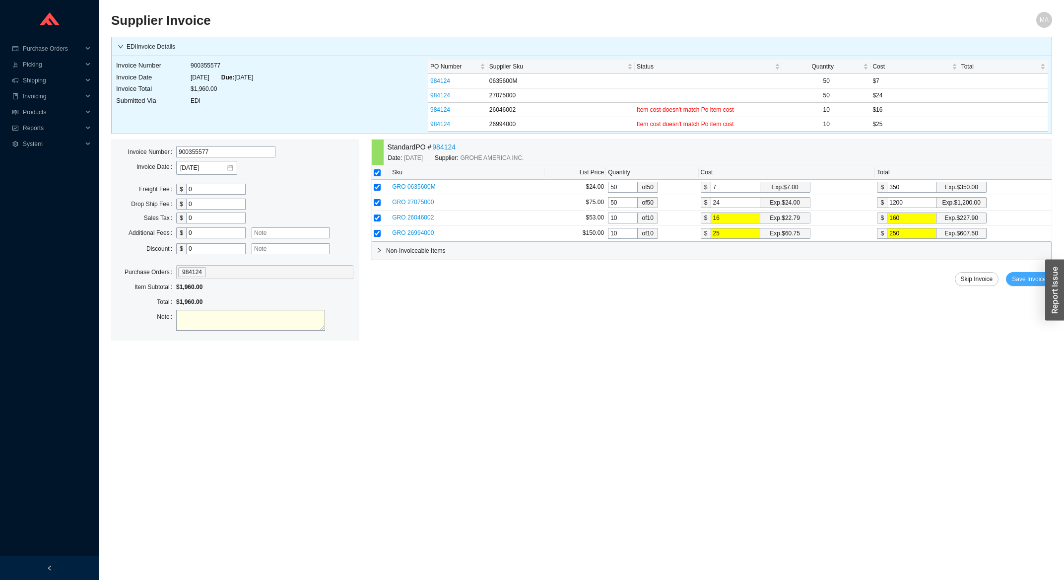
click at [1017, 281] on span "Save Invoice" at bounding box center [1029, 279] width 34 height 10
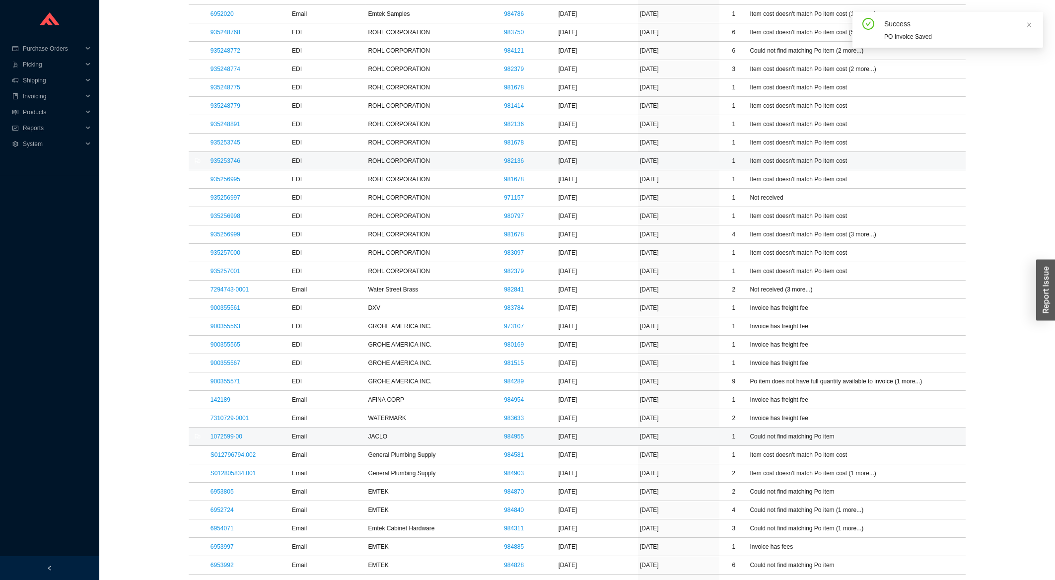
scroll to position [585, 0]
click at [220, 434] on link "1072599-00" at bounding box center [226, 434] width 32 height 7
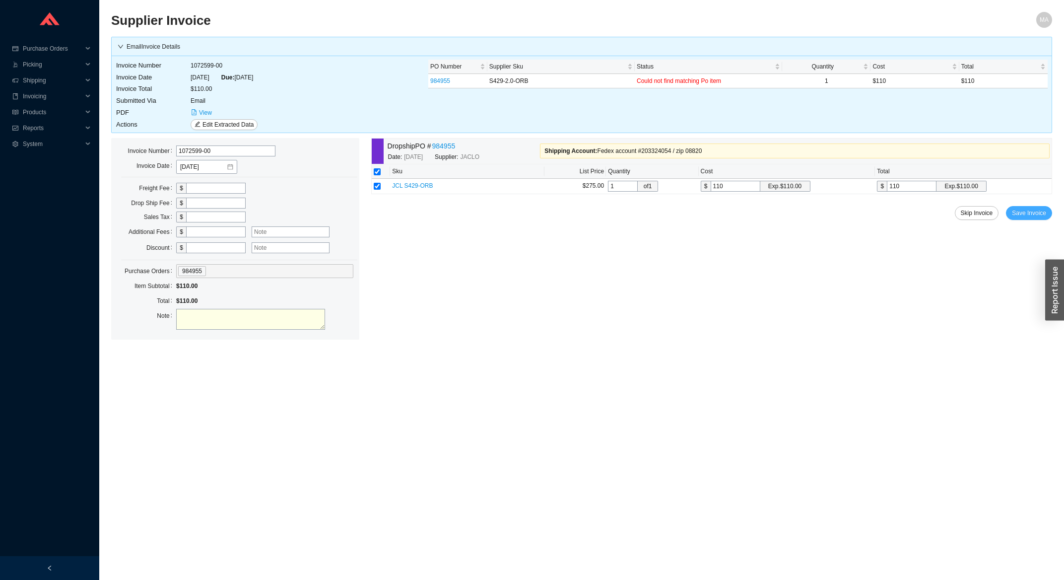
click at [1016, 219] on button "Save Invoice" at bounding box center [1029, 213] width 46 height 14
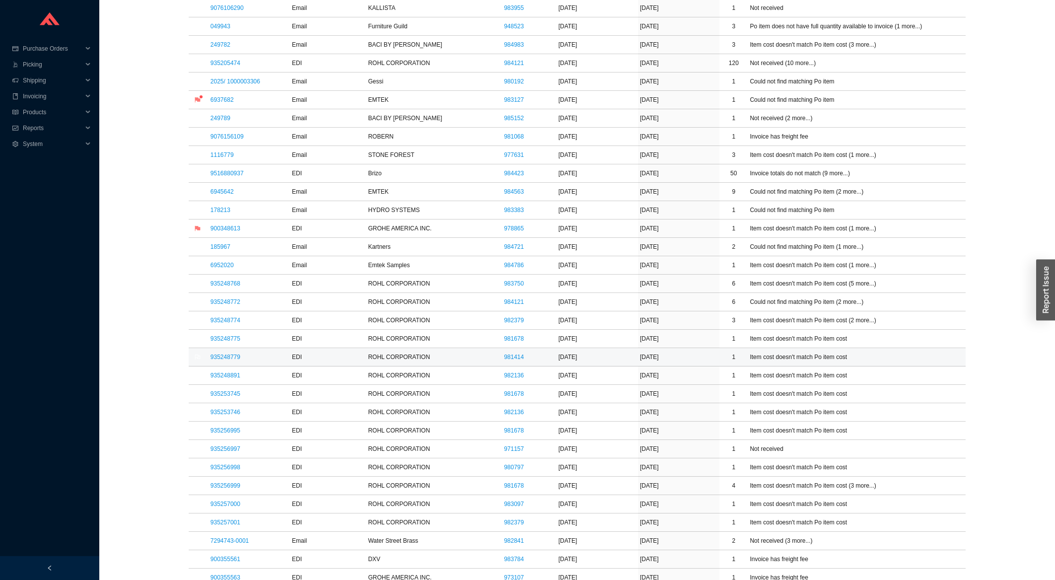
scroll to position [532, 0]
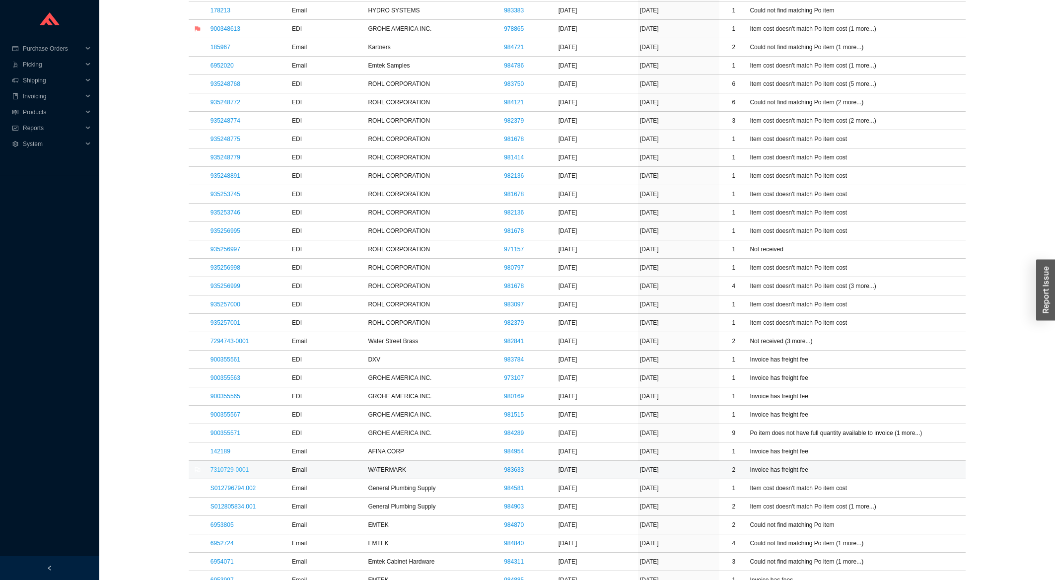
click at [228, 472] on link "7310729-0001" at bounding box center [229, 469] width 38 height 7
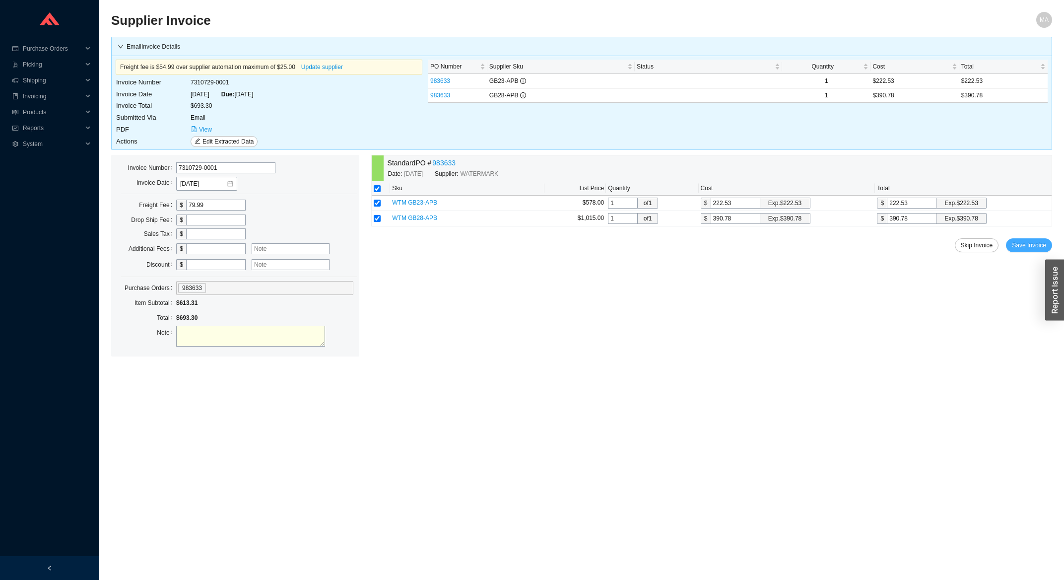
click at [1043, 244] on span "Save Invoice" at bounding box center [1029, 245] width 34 height 10
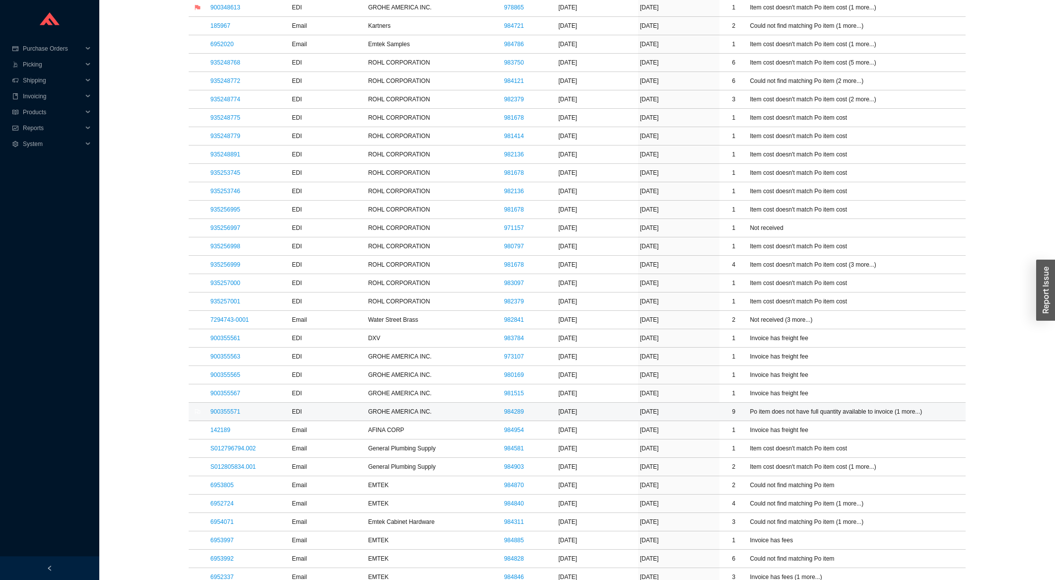
scroll to position [585, 0]
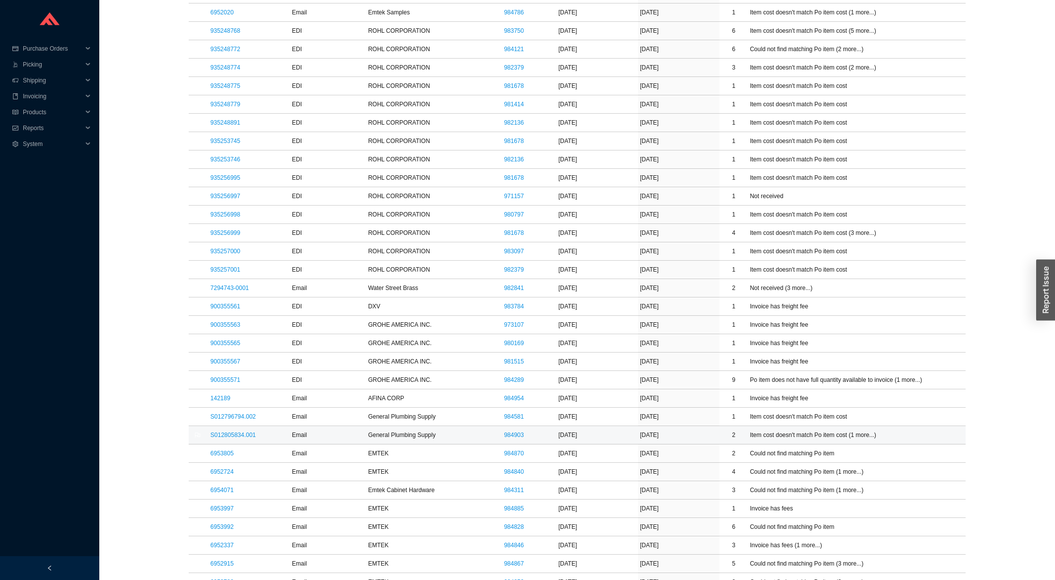
click at [235, 432] on td "S012805834.001" at bounding box center [248, 435] width 81 height 18
click at [235, 438] on link "S012805834.001" at bounding box center [232, 434] width 45 height 7
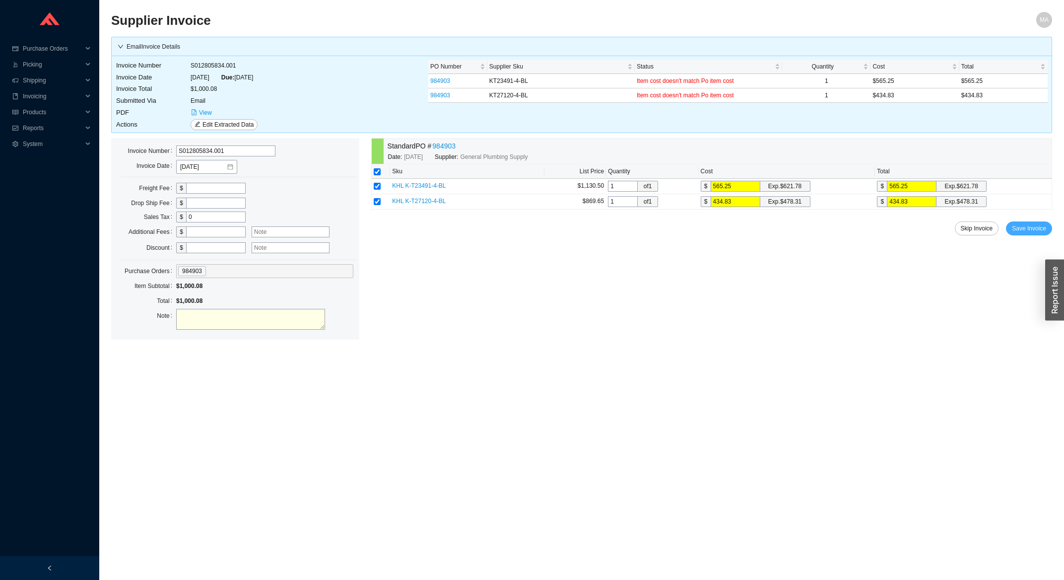
click at [1043, 223] on button "Save Invoice" at bounding box center [1029, 228] width 46 height 14
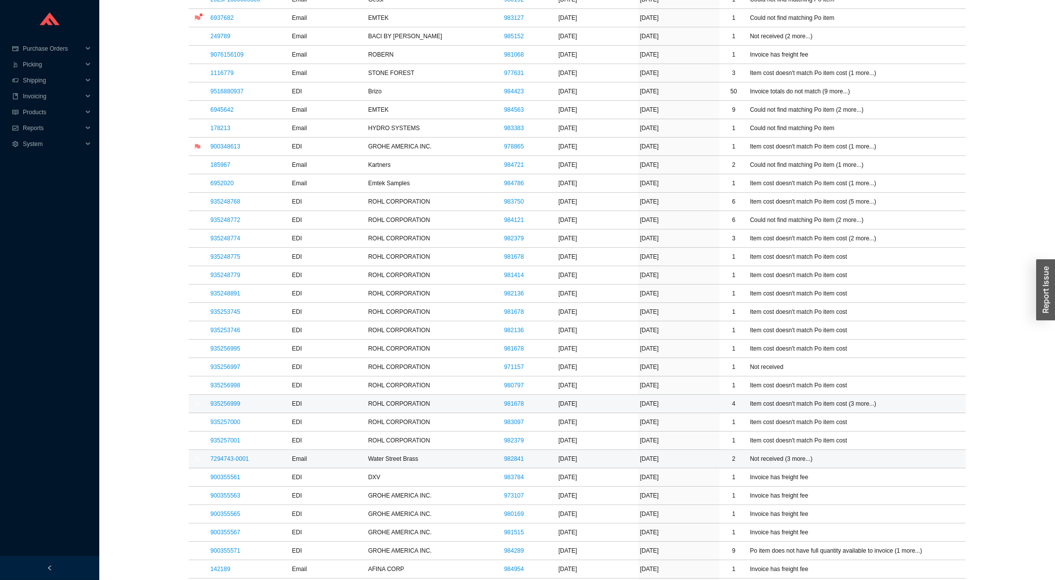
scroll to position [479, 0]
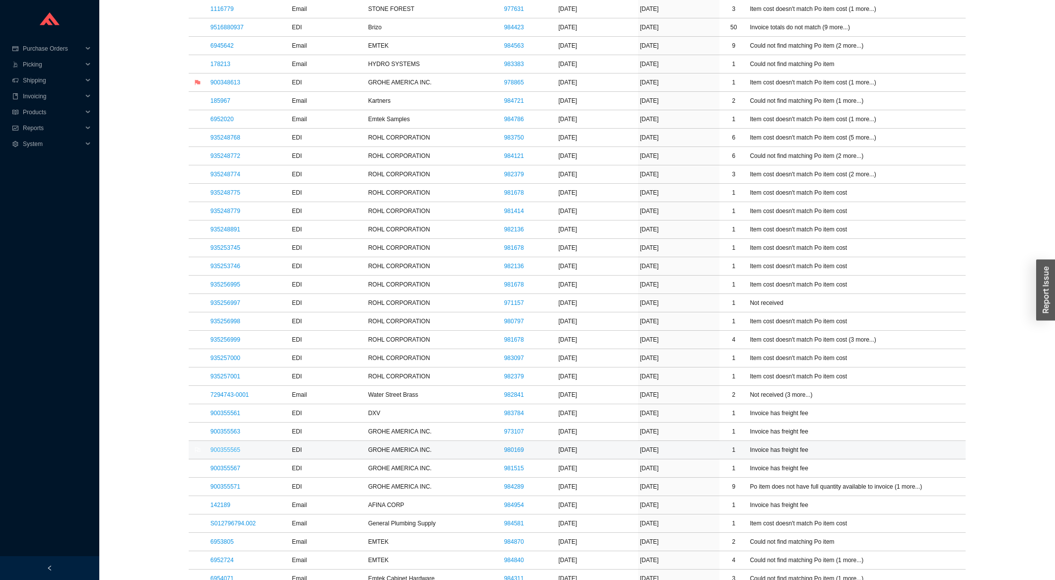
click at [236, 453] on link "900355565" at bounding box center [225, 449] width 30 height 7
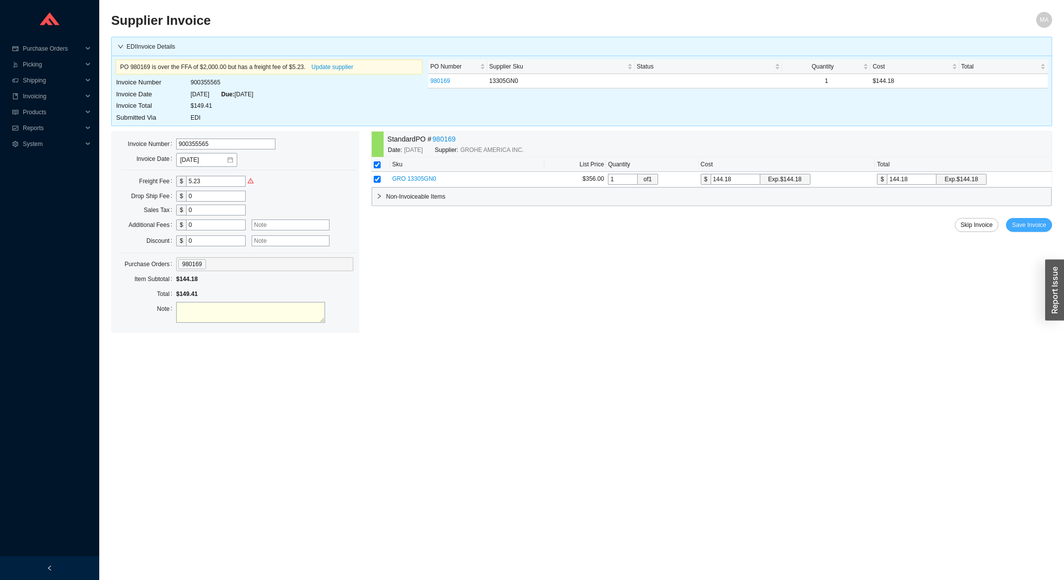
click at [1019, 224] on span "Save Invoice" at bounding box center [1029, 225] width 34 height 10
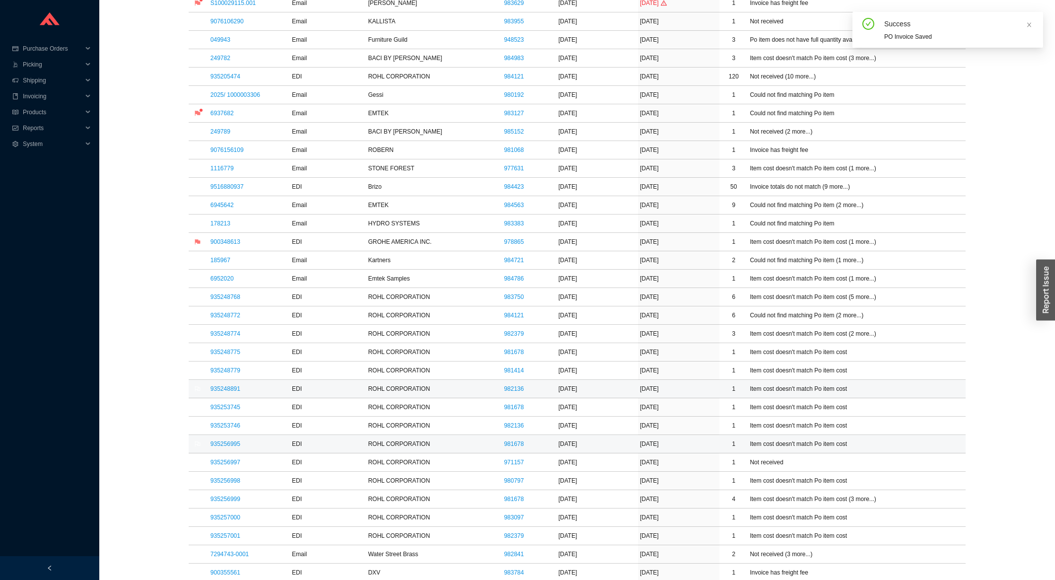
scroll to position [479, 0]
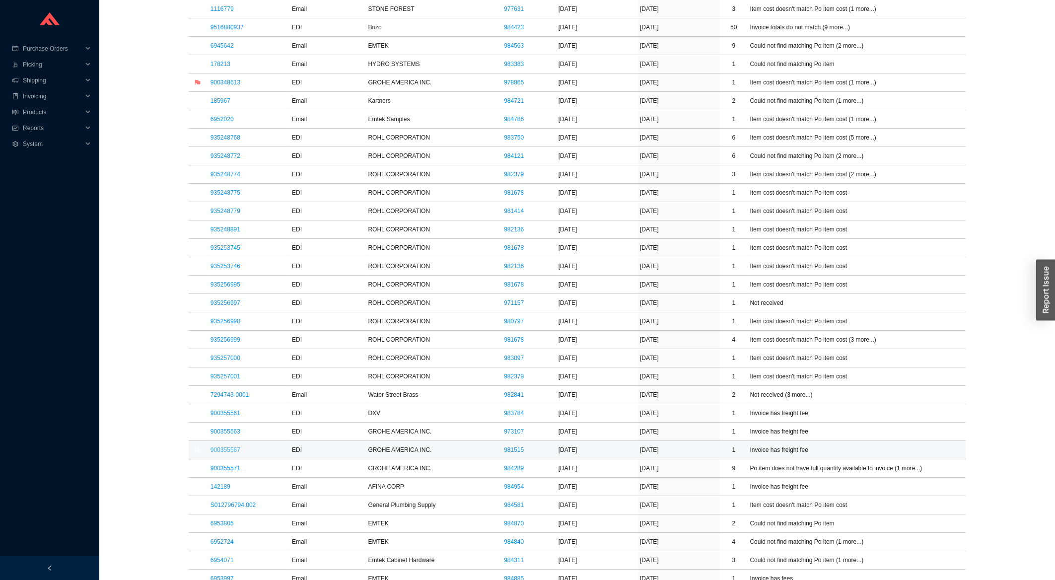
click at [228, 451] on link "900355567" at bounding box center [225, 449] width 30 height 7
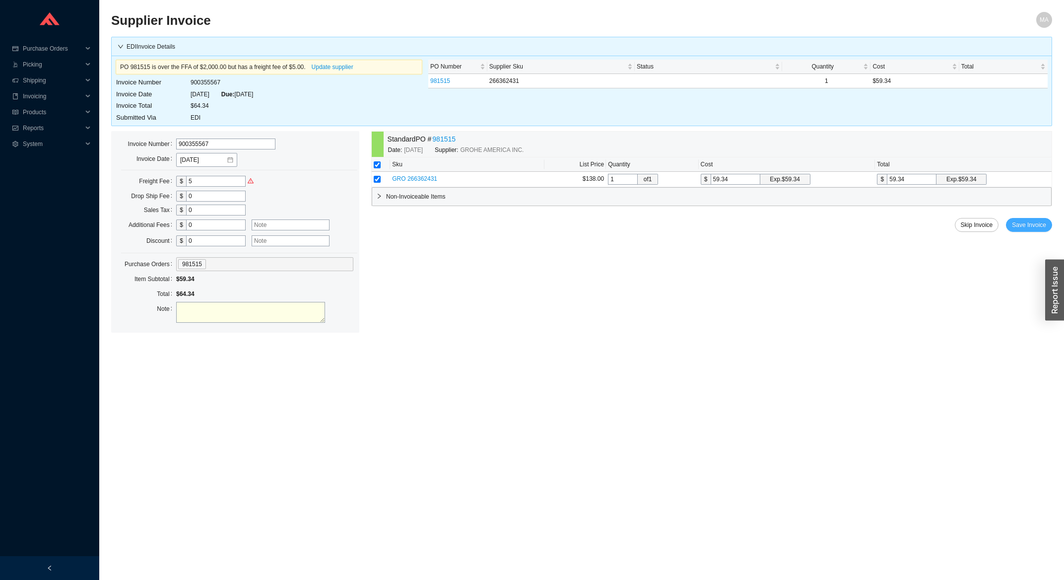
click at [1028, 225] on span "Save Invoice" at bounding box center [1029, 225] width 34 height 10
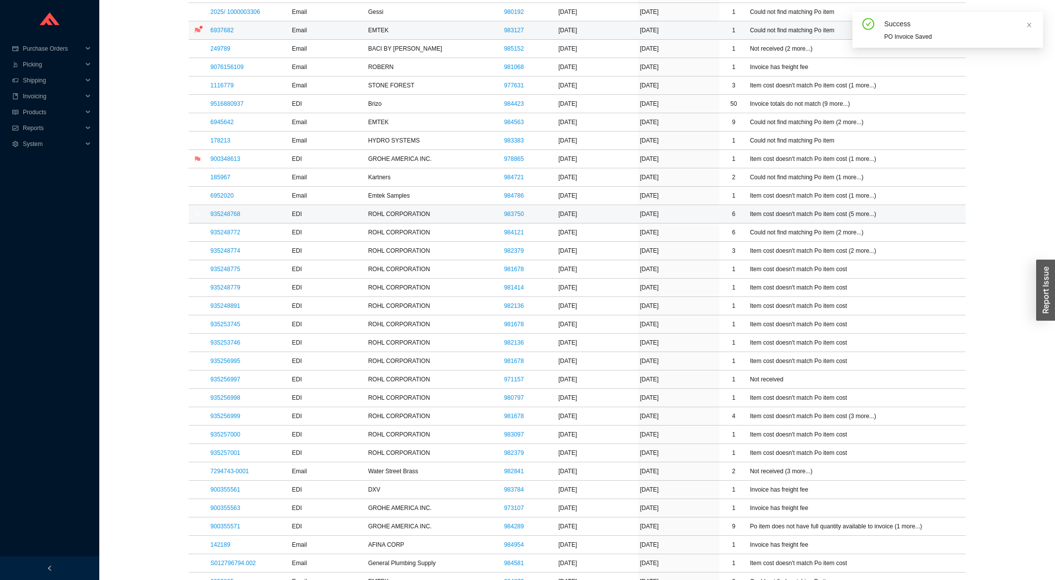
scroll to position [479, 0]
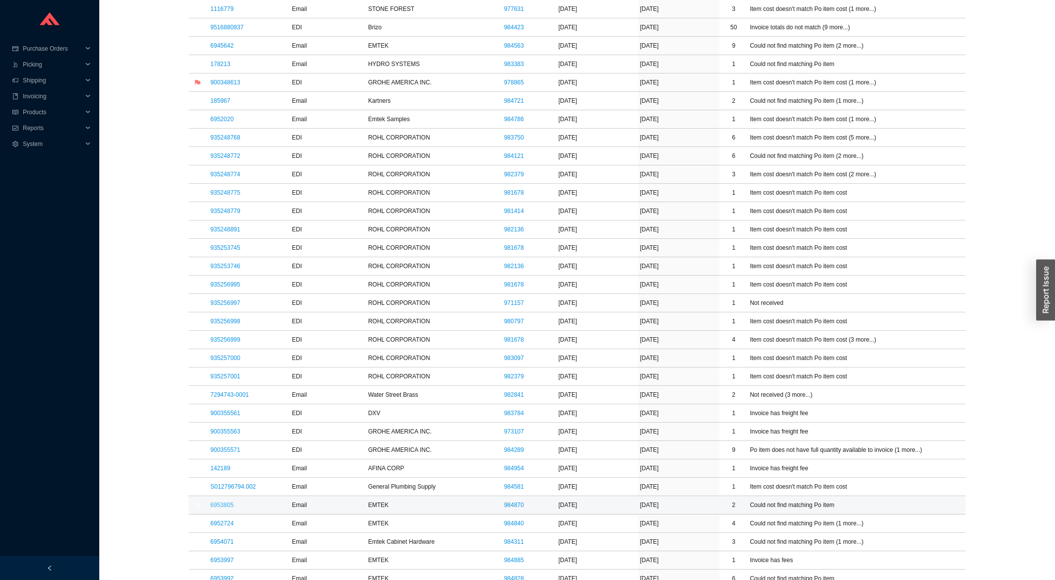
click at [226, 506] on link "6953805" at bounding box center [221, 504] width 23 height 7
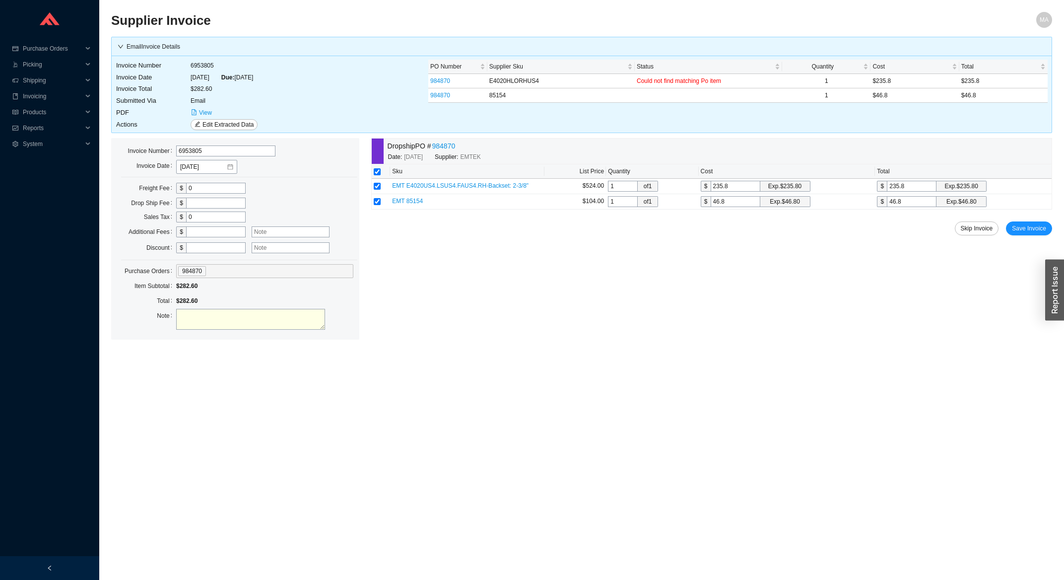
click at [1035, 222] on div "Dropship PO # 984870 Date: 8/8/2025 Supplier: EMTEK Sku List Price Quantity Cos…" at bounding box center [711, 239] width 681 height 202
click at [1025, 229] on span "Save Invoice" at bounding box center [1029, 228] width 34 height 10
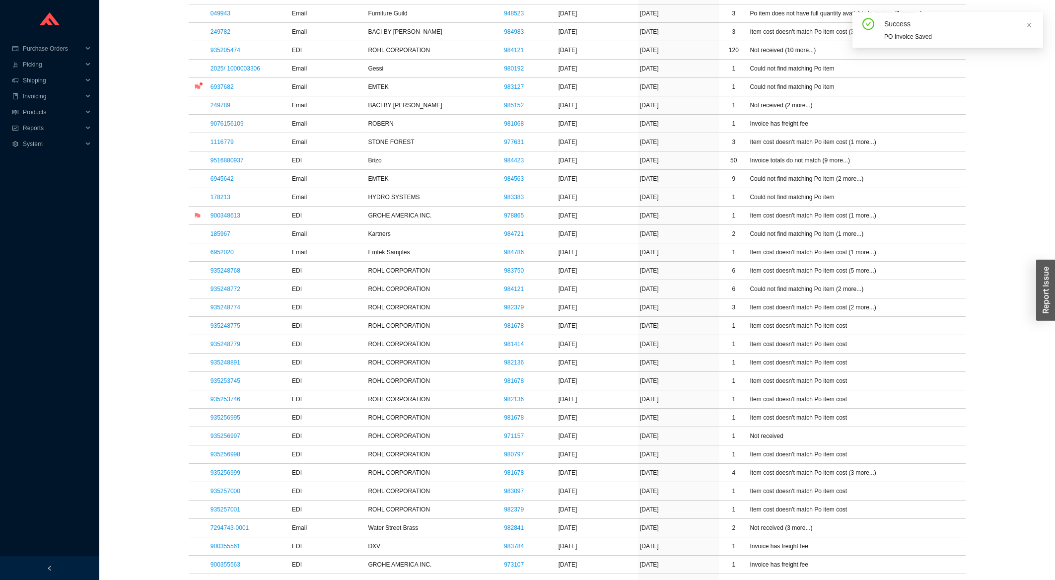
scroll to position [532, 0]
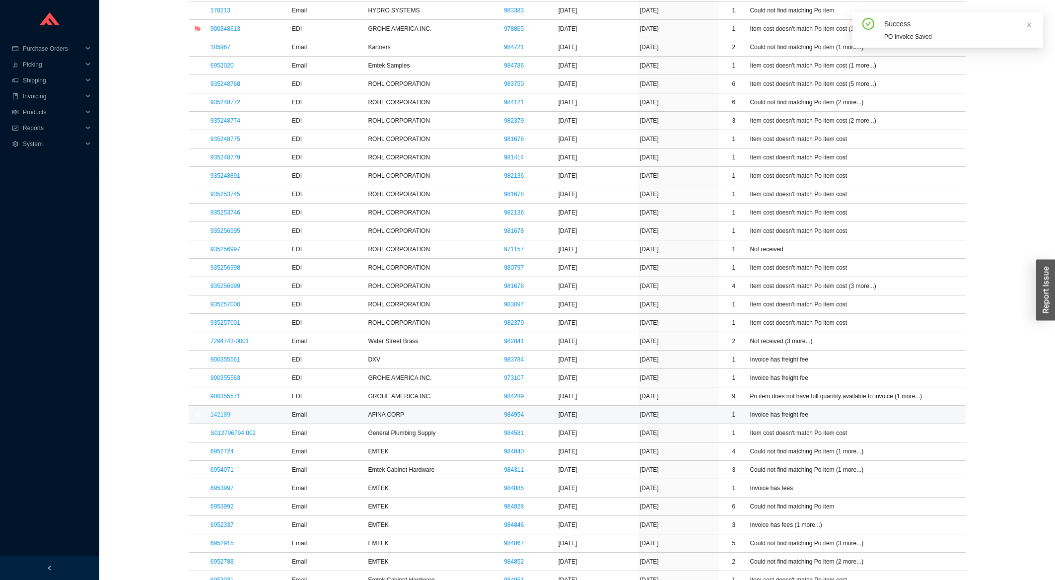
click at [219, 415] on link "142189" at bounding box center [220, 414] width 20 height 7
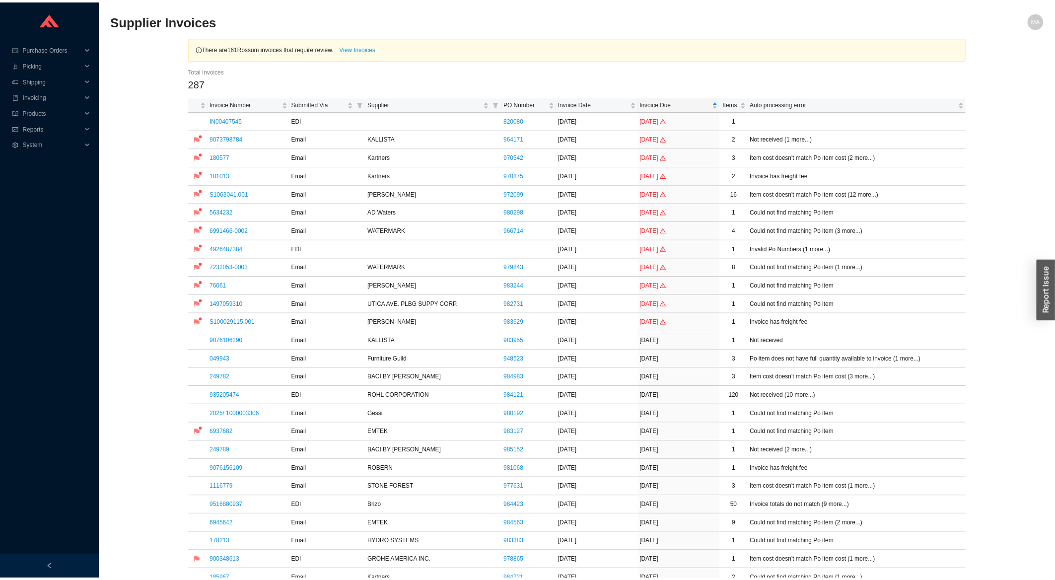
scroll to position [532, 0]
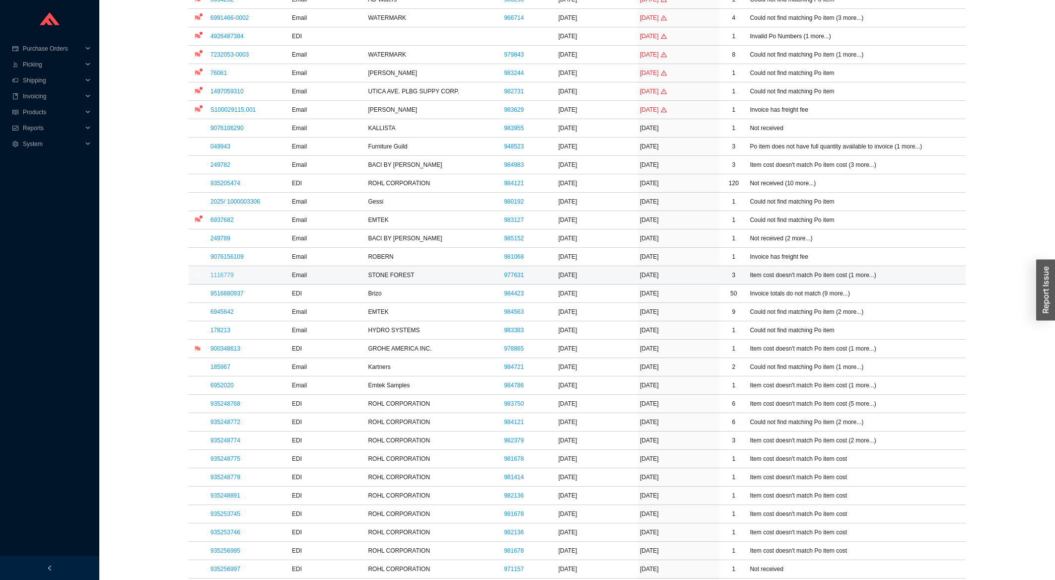
click at [231, 278] on link "1116779" at bounding box center [221, 275] width 23 height 7
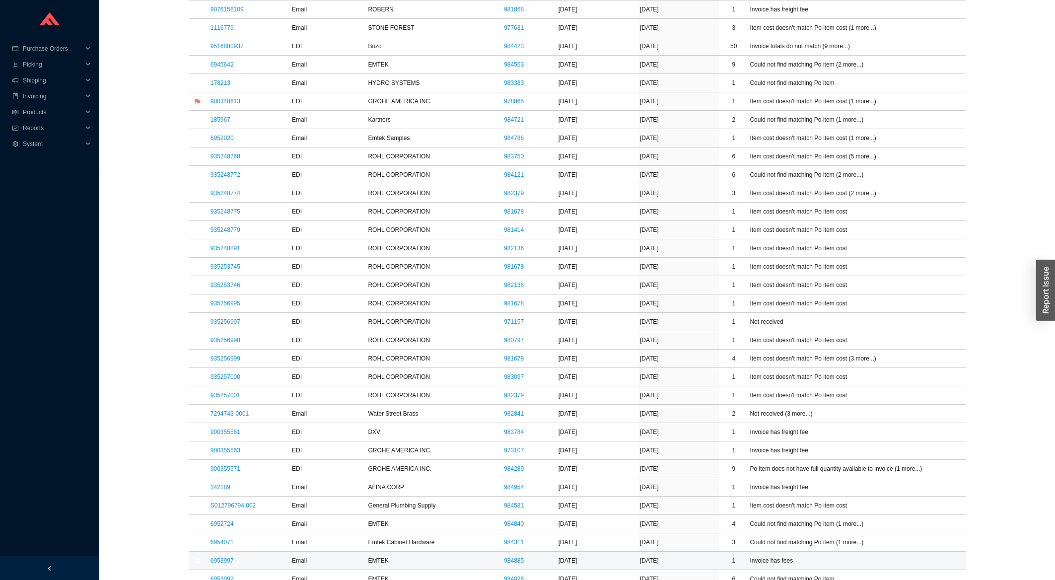
scroll to position [532, 0]
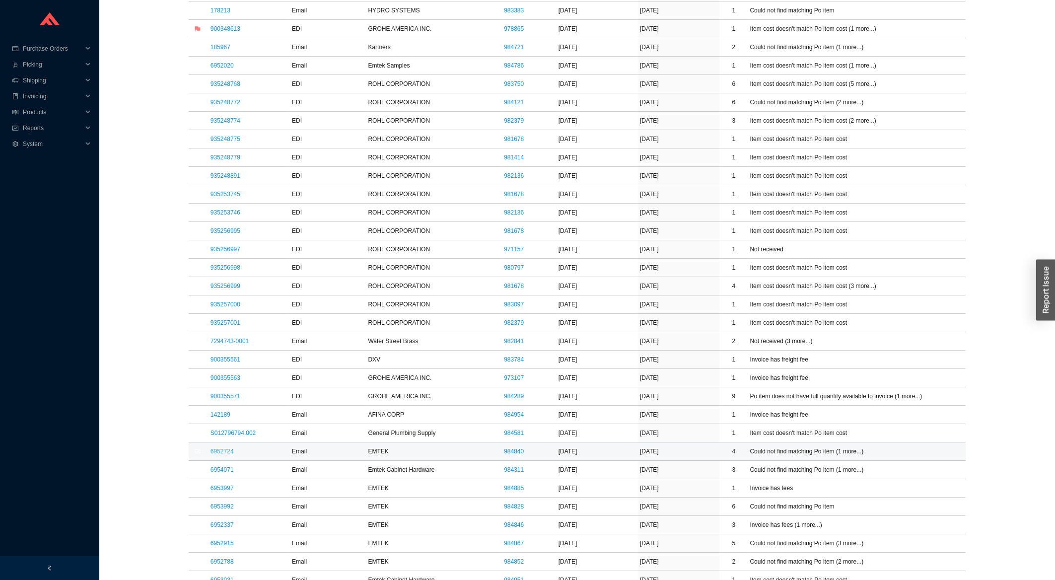
click at [221, 455] on link "6952724" at bounding box center [221, 451] width 23 height 7
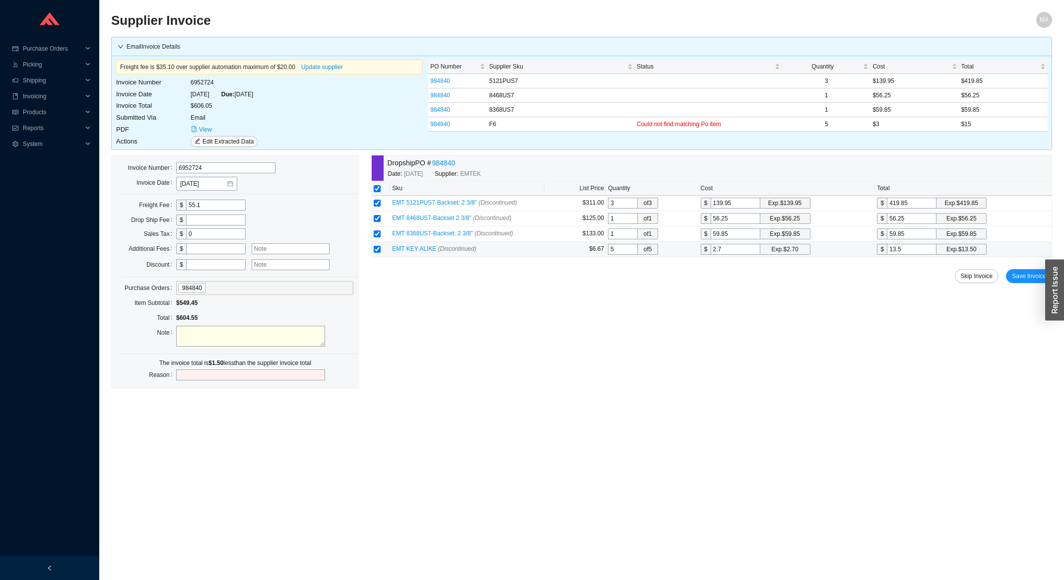
drag, startPoint x: 738, startPoint y: 254, endPoint x: 681, endPoint y: 261, distance: 58.1
click at [711, 255] on input "2.7" at bounding box center [736, 249] width 50 height 11
type input "3"
type input "15"
type input "3"
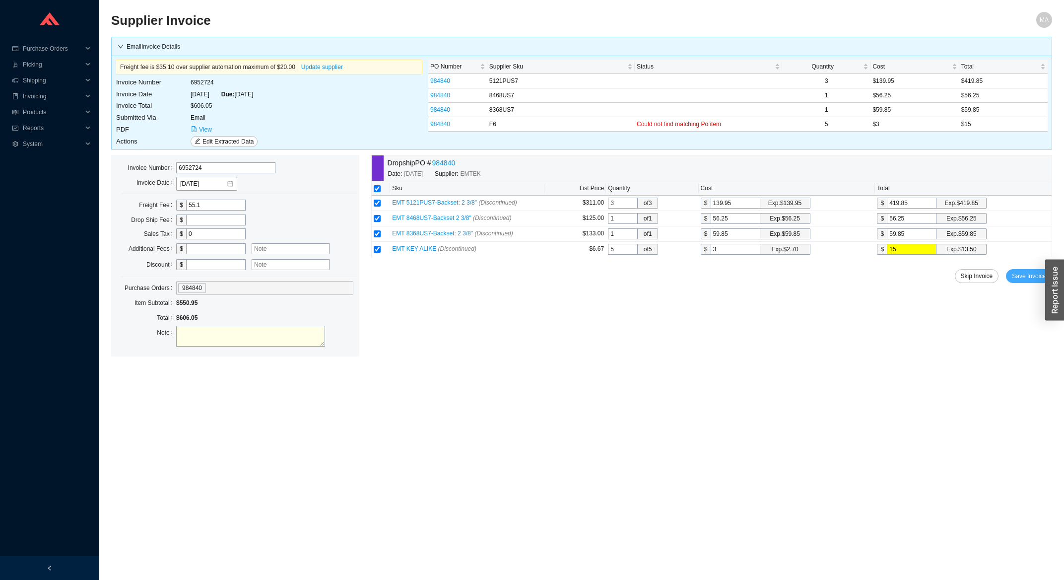
click at [1010, 276] on button "Save Invoice" at bounding box center [1029, 276] width 46 height 14
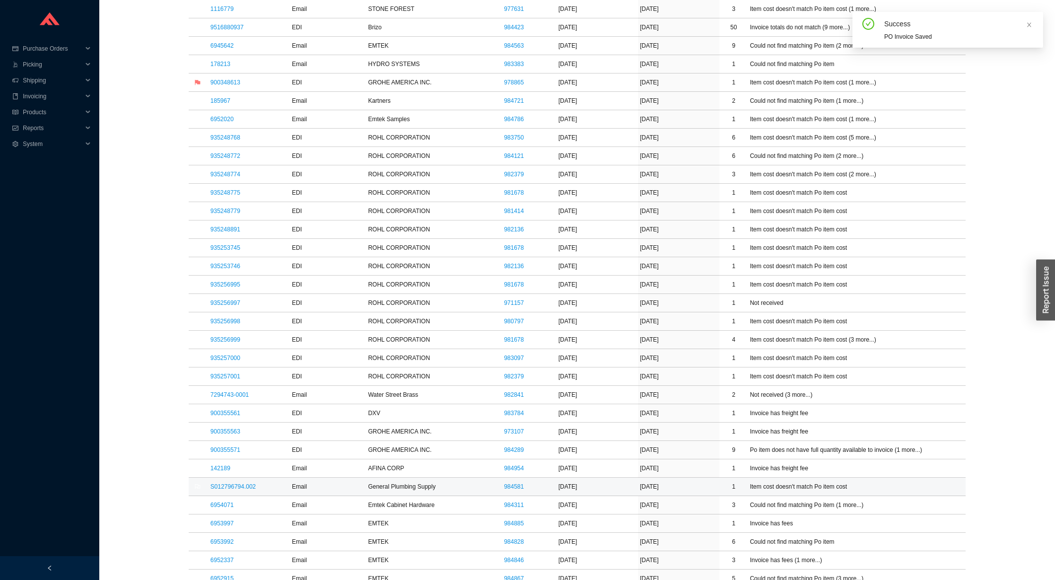
scroll to position [532, 0]
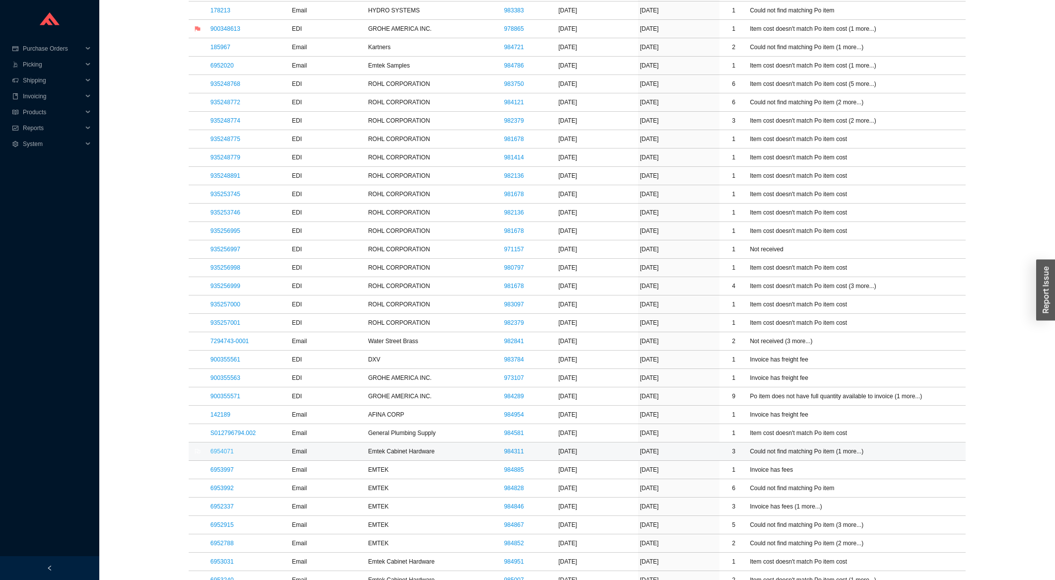
click at [222, 453] on link "6954071" at bounding box center [221, 451] width 23 height 7
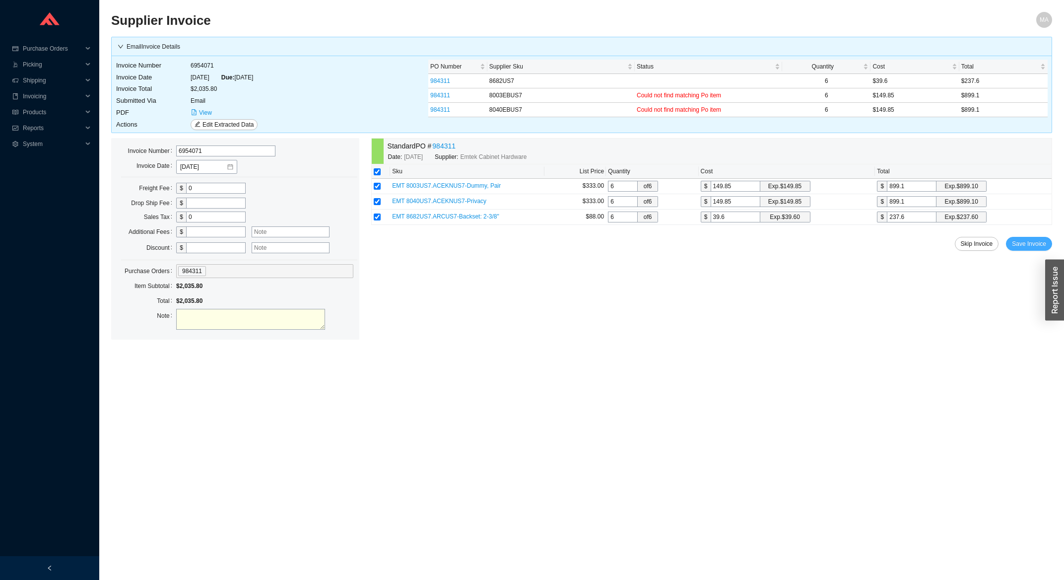
click at [1021, 242] on span "Save Invoice" at bounding box center [1029, 244] width 34 height 10
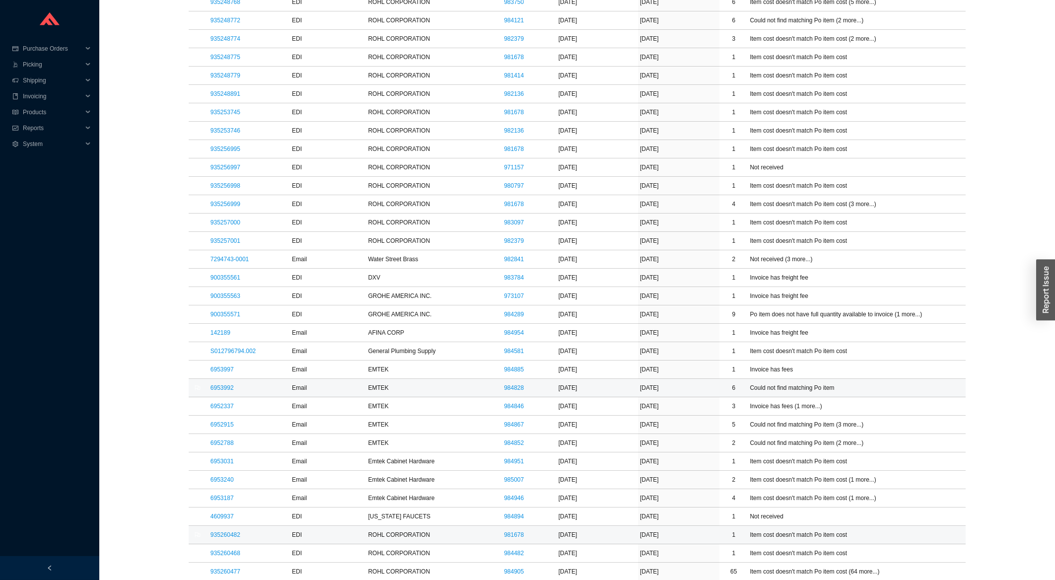
scroll to position [638, 0]
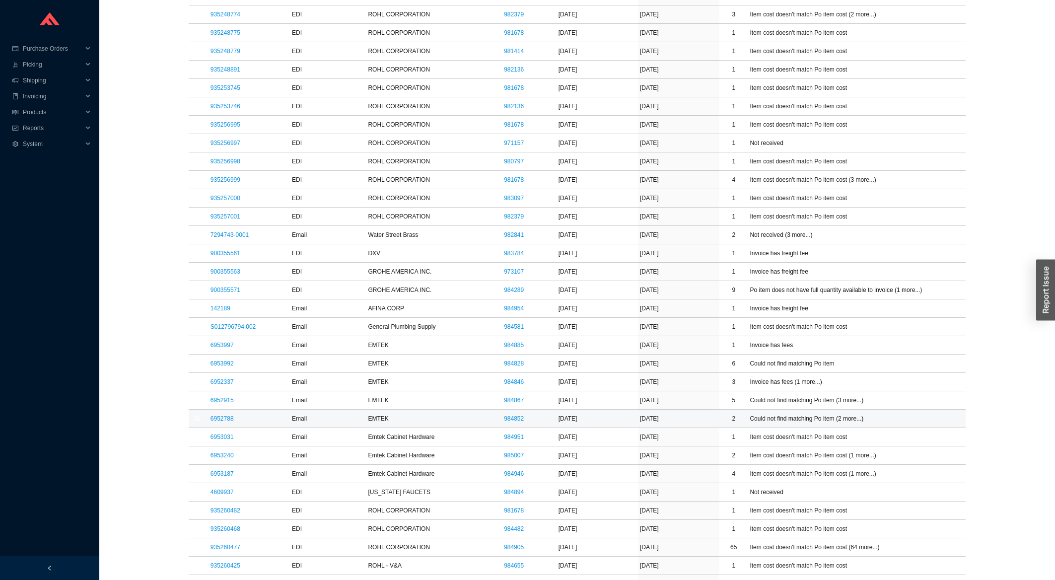
drag, startPoint x: 219, startPoint y: 421, endPoint x: 224, endPoint y: 416, distance: 7.0
click at [219, 419] on link "6952788" at bounding box center [221, 418] width 23 height 7
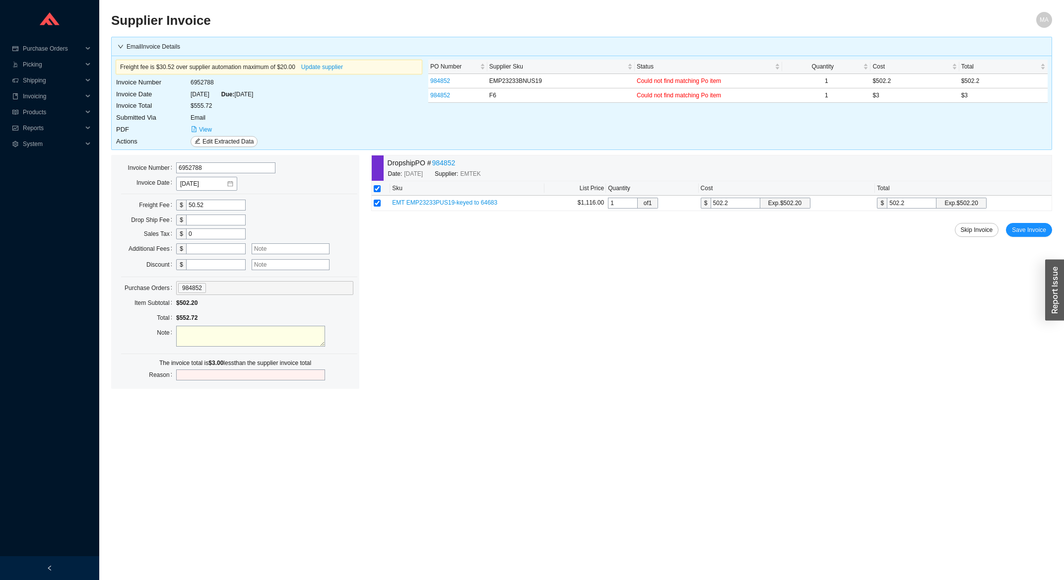
click at [225, 253] on input "text" at bounding box center [216, 248] width 60 height 11
type input "3"
click at [1029, 239] on div "Dropship PO # 984852 Date: [DATE] Supplier: EMTEK Sku List Price Quantity Cost …" at bounding box center [711, 256] width 681 height 202
click at [1028, 232] on span "Save Invoice" at bounding box center [1029, 230] width 34 height 10
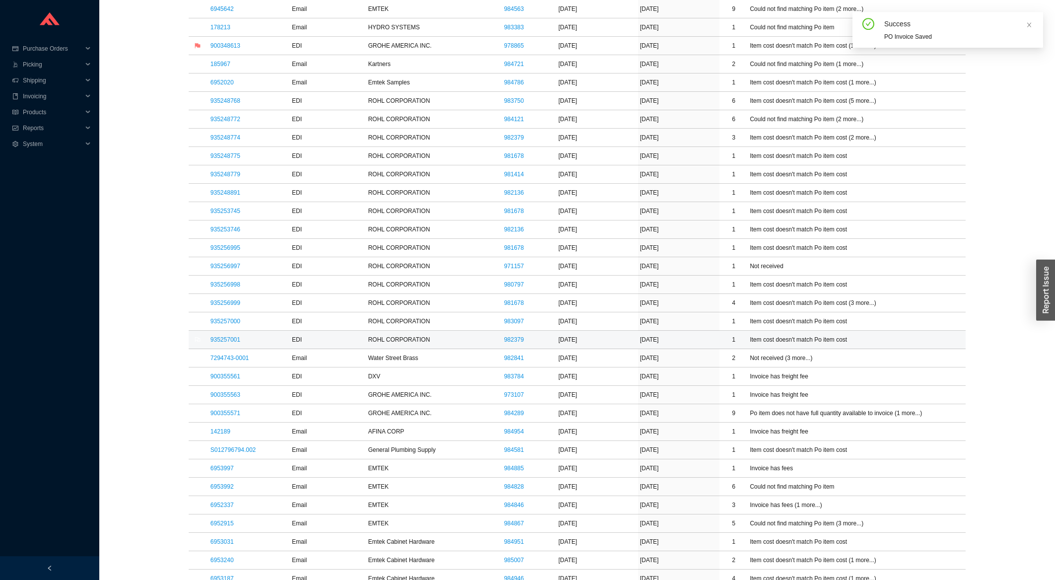
scroll to position [585, 0]
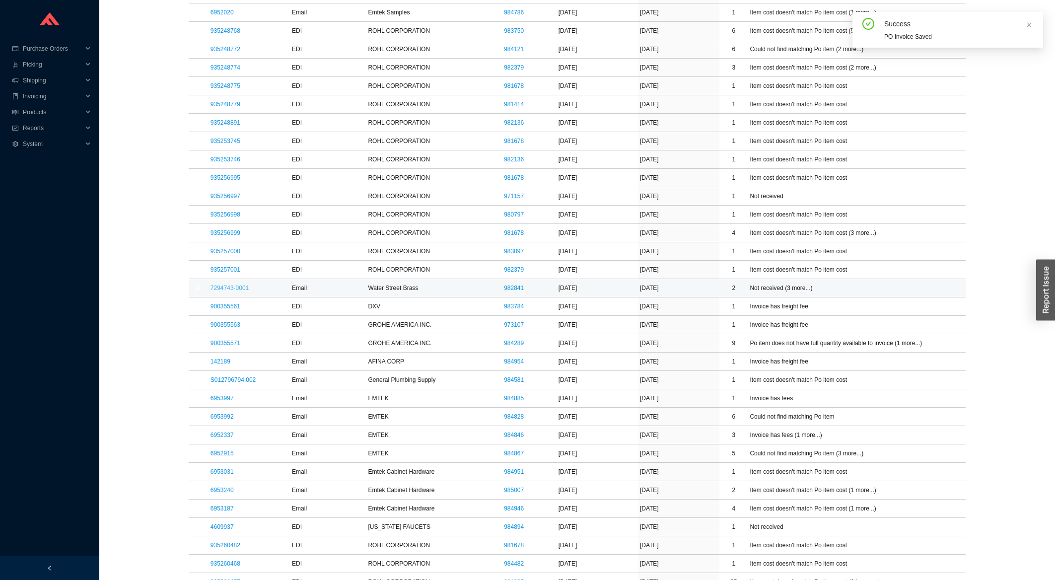
click at [228, 291] on link "7294743-0001" at bounding box center [229, 287] width 38 height 7
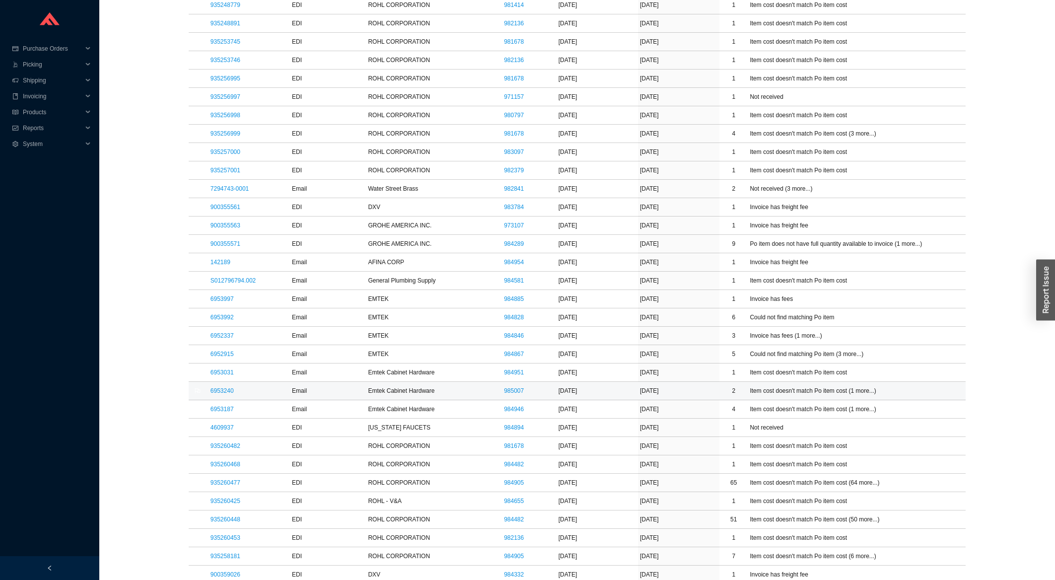
scroll to position [745, 0]
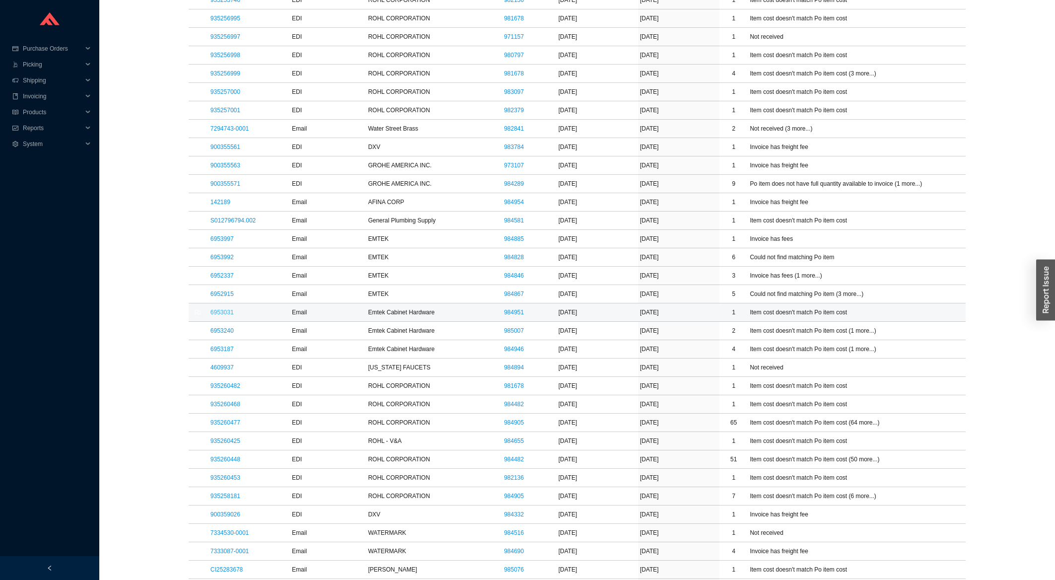
click at [218, 315] on link "6953031" at bounding box center [221, 312] width 23 height 7
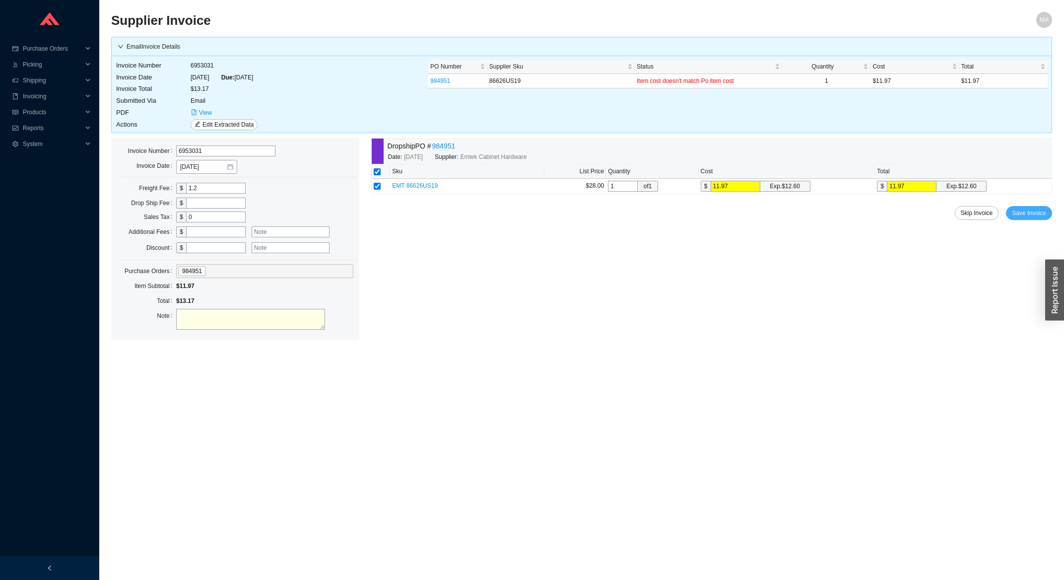
click at [1031, 213] on span "Save Invoice" at bounding box center [1029, 213] width 34 height 10
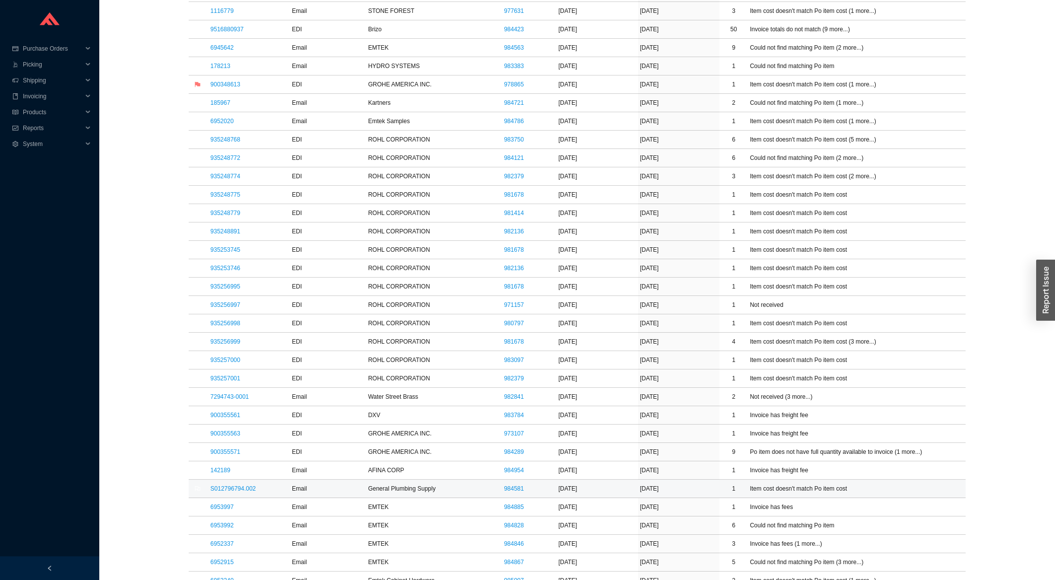
scroll to position [479, 0]
click at [216, 486] on link "S012796794.002" at bounding box center [232, 486] width 45 height 7
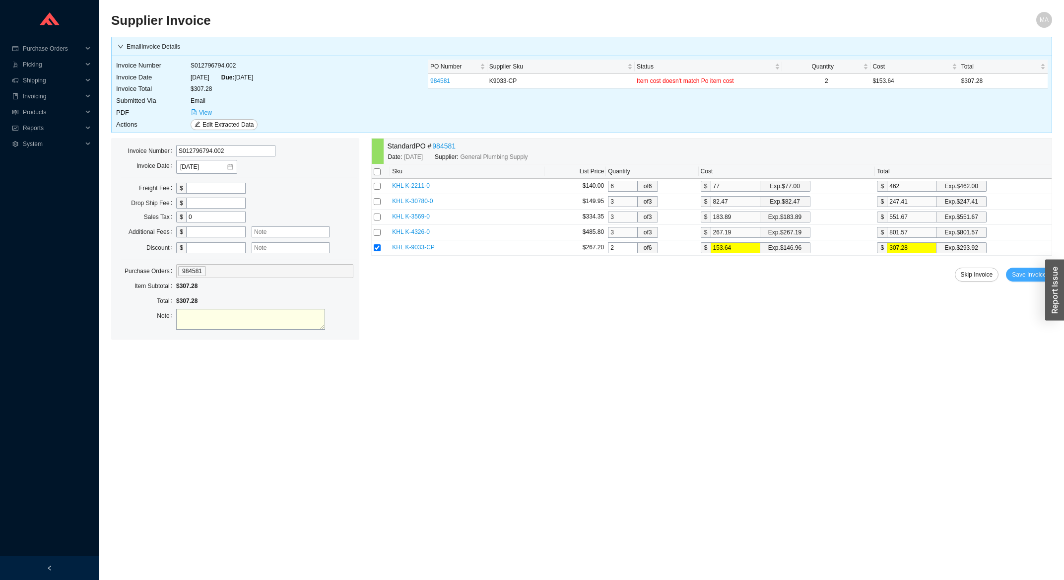
click at [1024, 276] on span "Save Invoice" at bounding box center [1029, 275] width 34 height 10
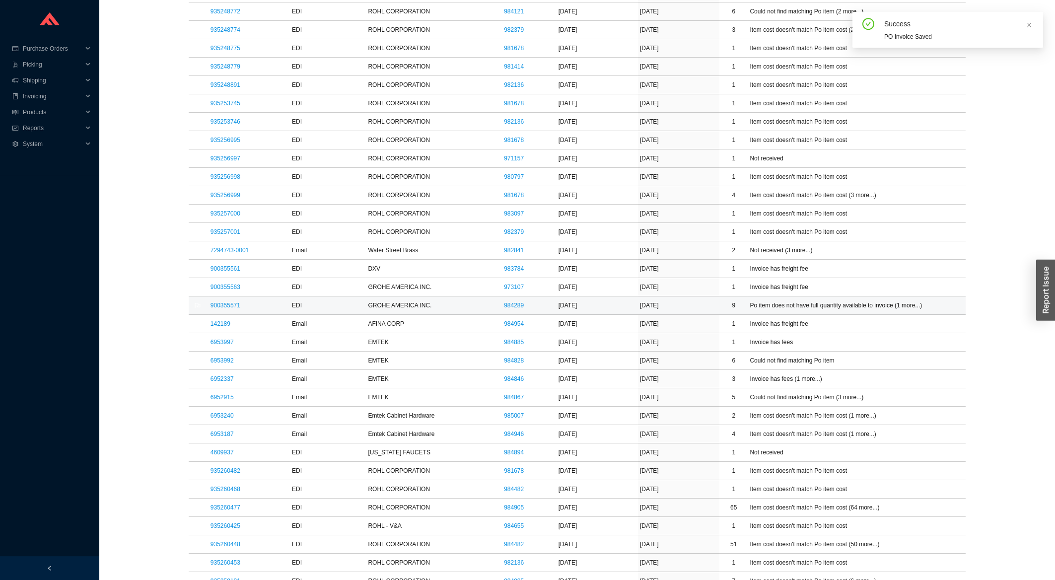
scroll to position [638, 0]
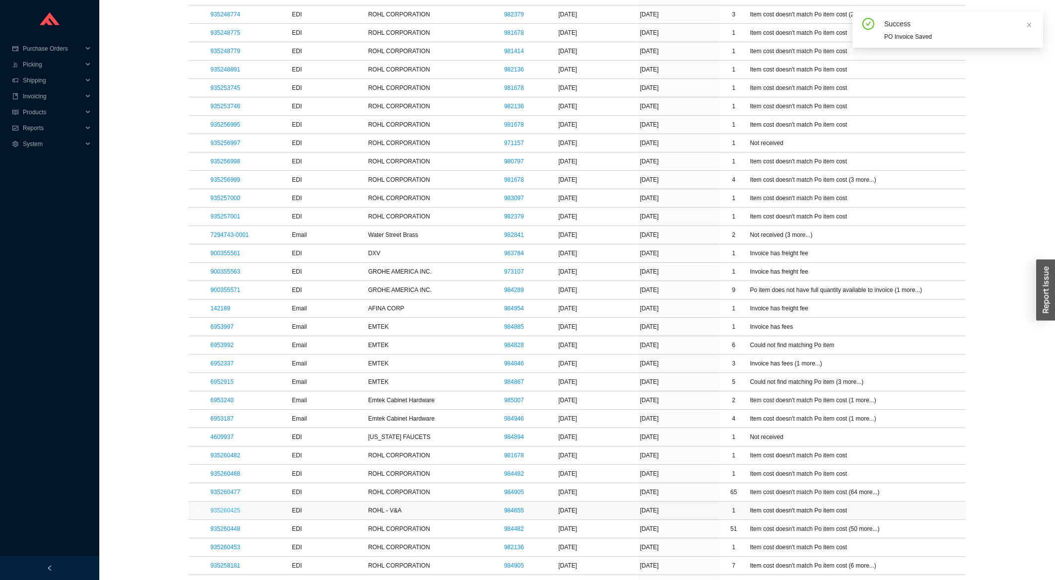
click at [217, 514] on link "935260425" at bounding box center [225, 510] width 30 height 7
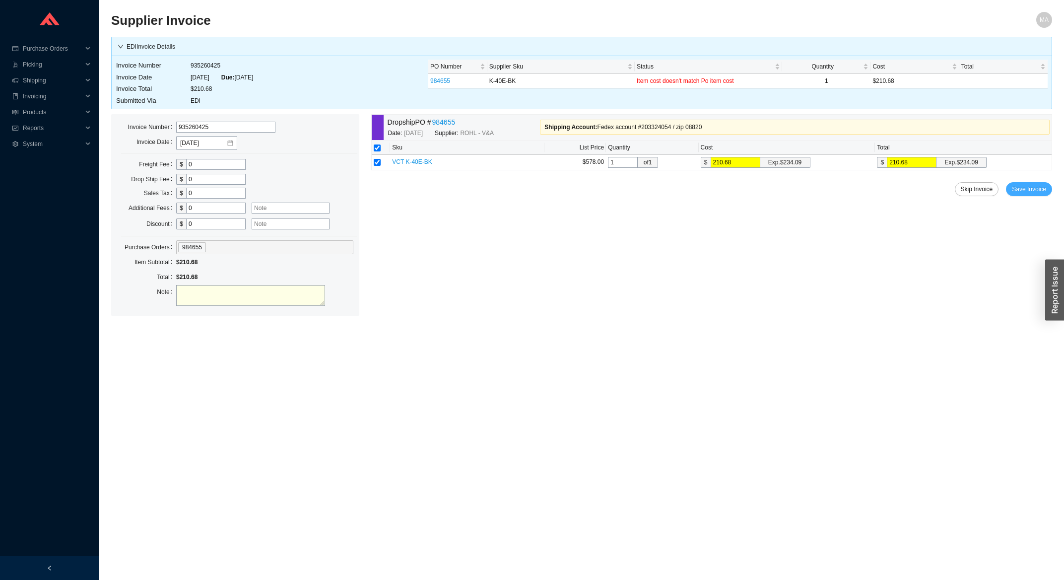
click at [1027, 187] on span "Save Invoice" at bounding box center [1029, 189] width 34 height 10
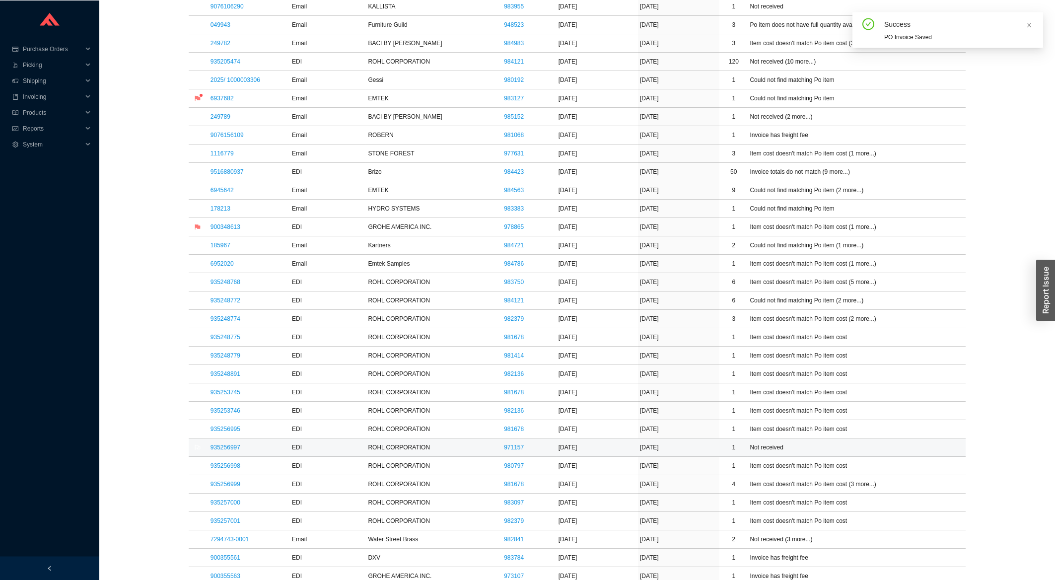
scroll to position [425, 0]
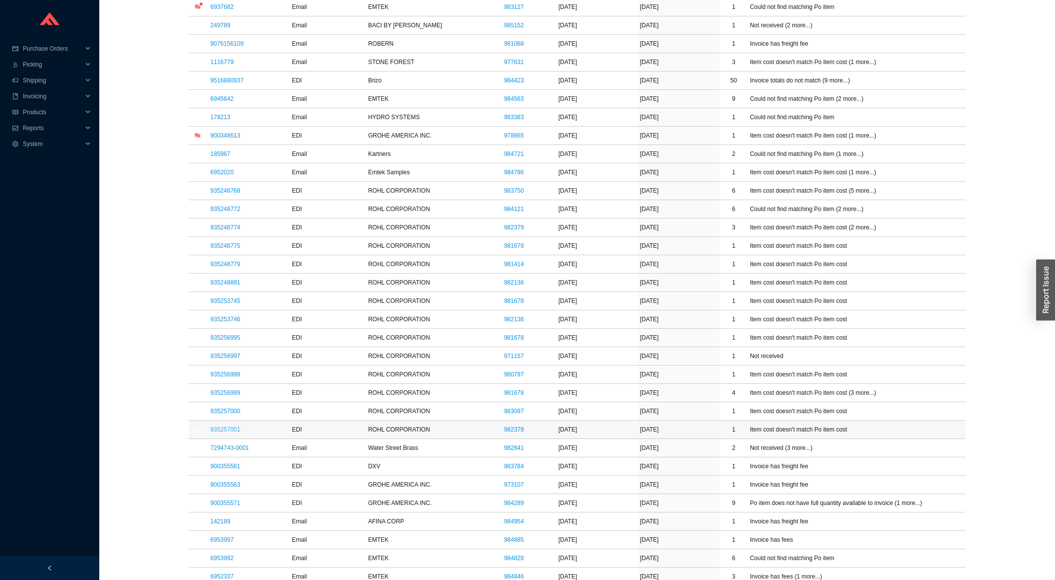
click at [222, 432] on link "935257001" at bounding box center [225, 429] width 30 height 7
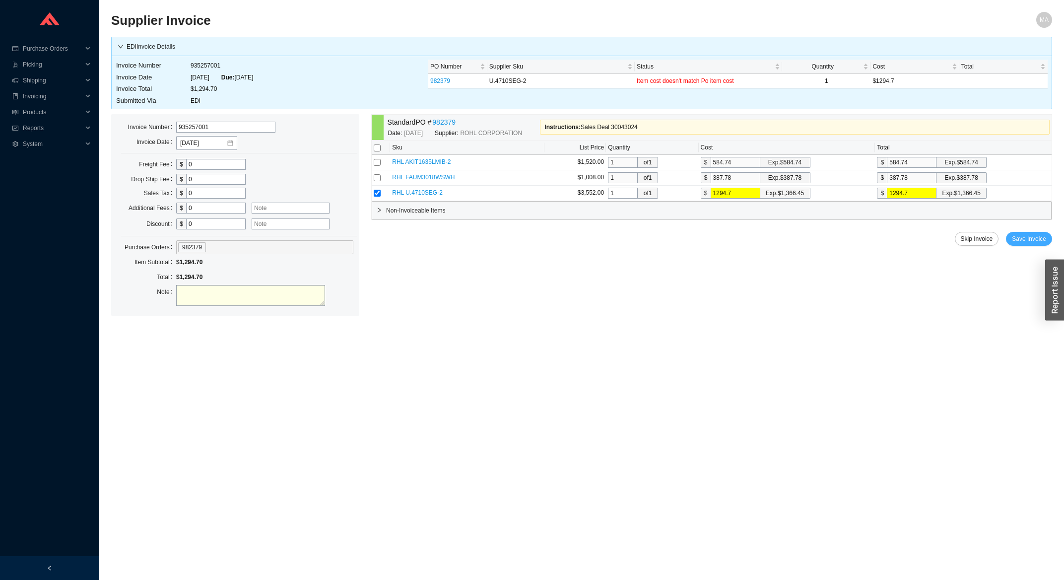
click at [1042, 243] on span "Save Invoice" at bounding box center [1029, 239] width 34 height 10
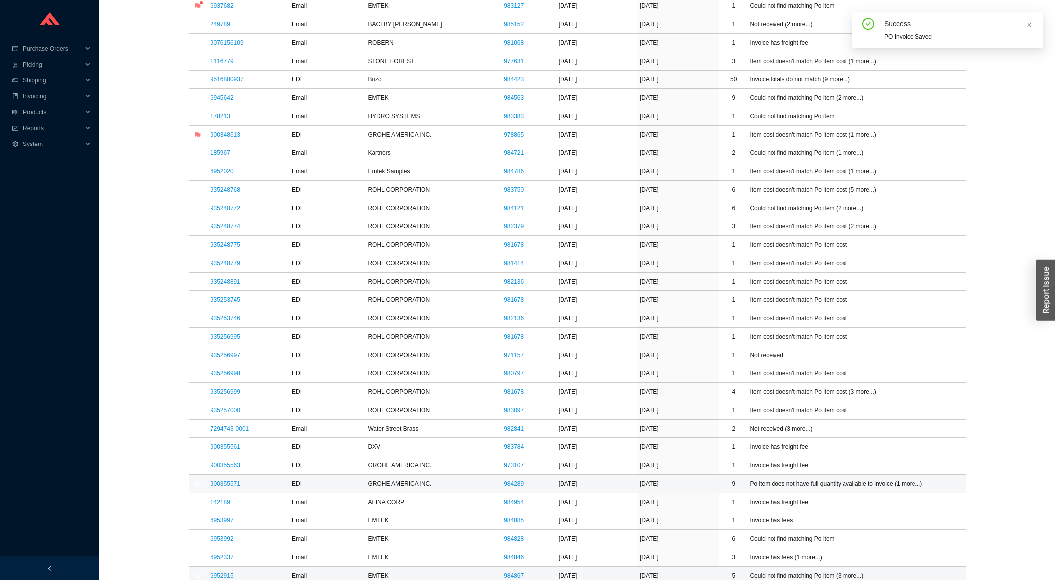
scroll to position [479, 0]
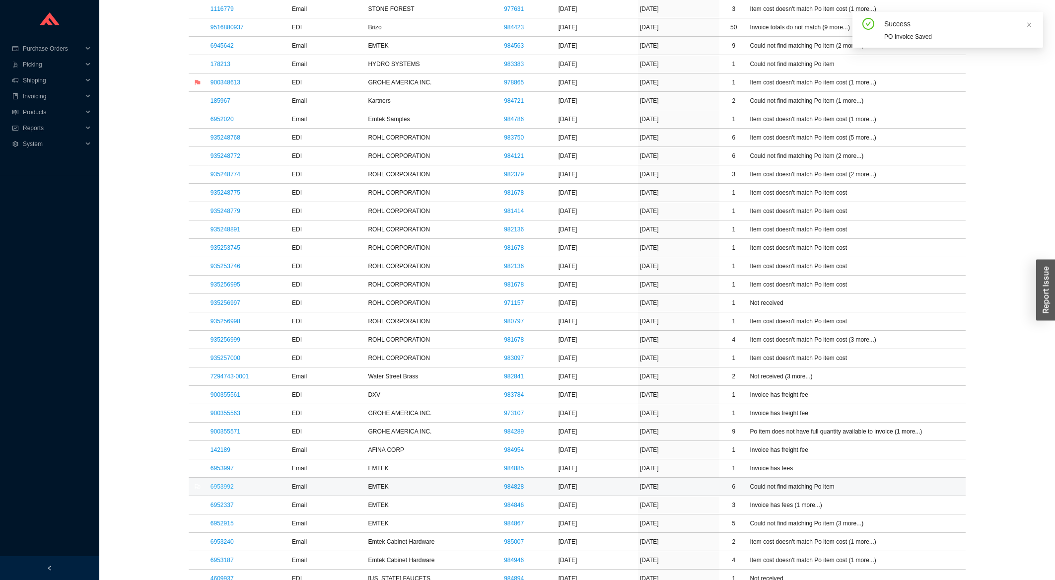
click at [220, 489] on link "6953992" at bounding box center [221, 486] width 23 height 7
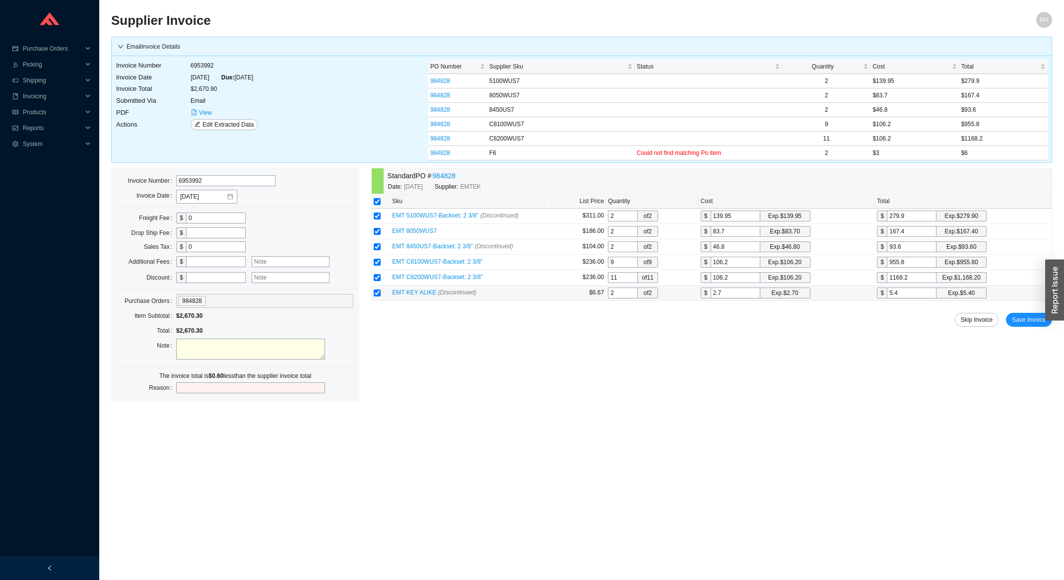
drag, startPoint x: 715, startPoint y: 295, endPoint x: 656, endPoint y: 300, distance: 59.2
click at [711, 298] on input "2.7" at bounding box center [736, 292] width 50 height 11
type input "3"
type input "6"
type input "3"
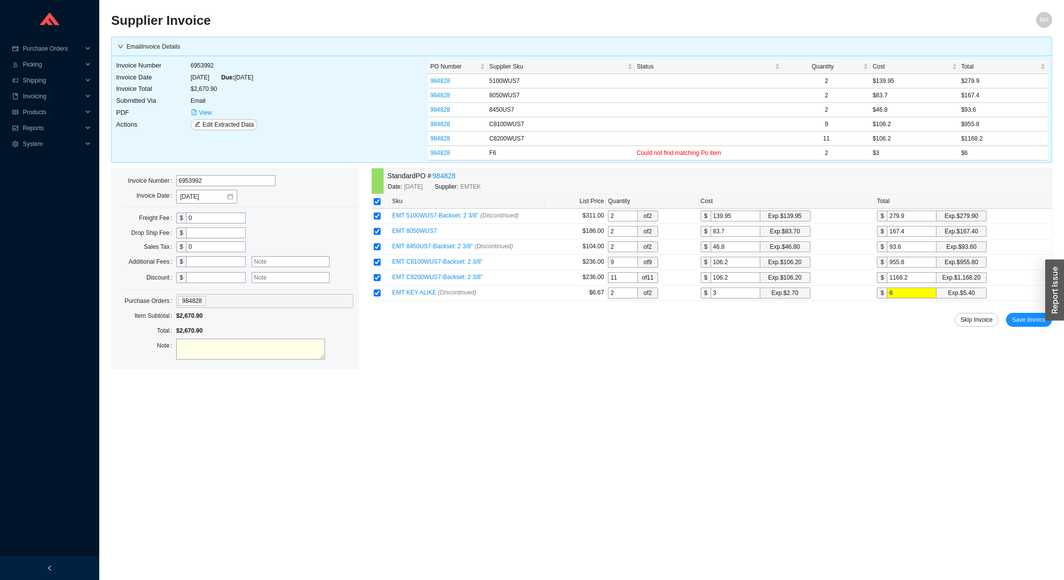
click at [1024, 314] on div "Standard PO # 984828 Date: [DATE] Supplier: EMTEK Sku List Price Quantity Cost …" at bounding box center [711, 269] width 681 height 202
click at [1025, 319] on span "Save Invoice" at bounding box center [1029, 320] width 34 height 10
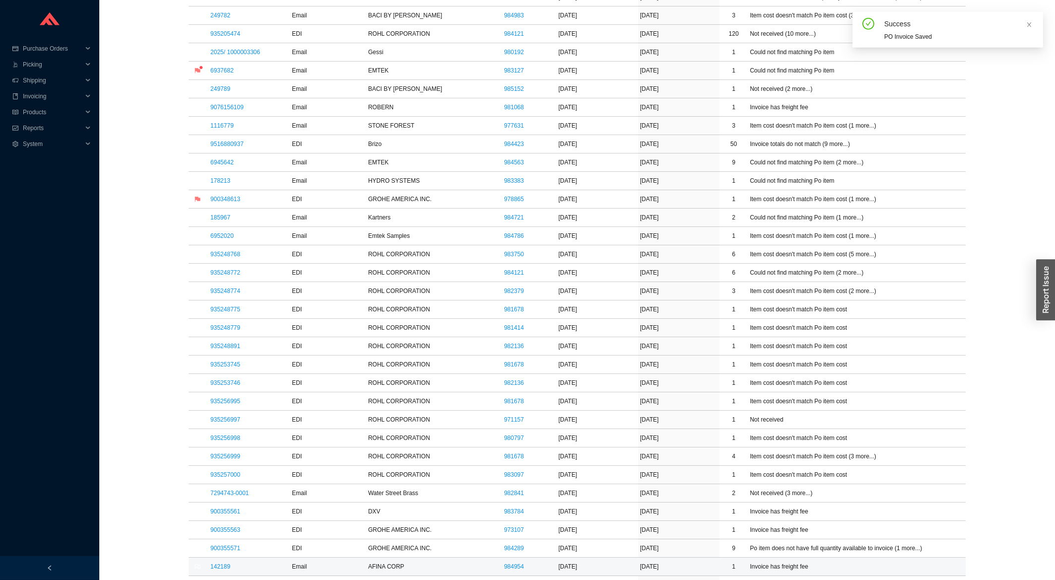
scroll to position [425, 0]
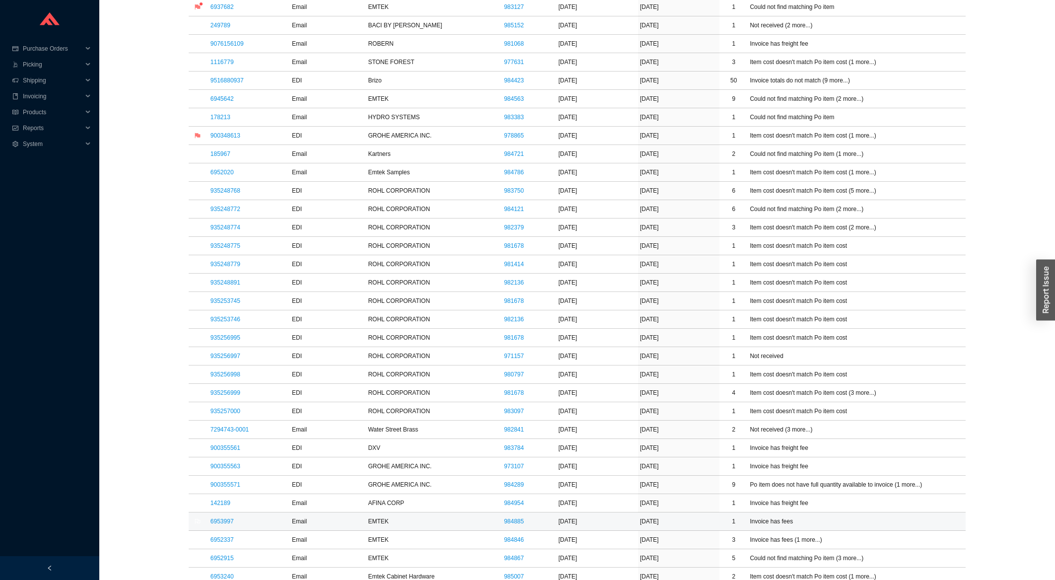
click at [223, 522] on link "6953997" at bounding box center [221, 521] width 23 height 7
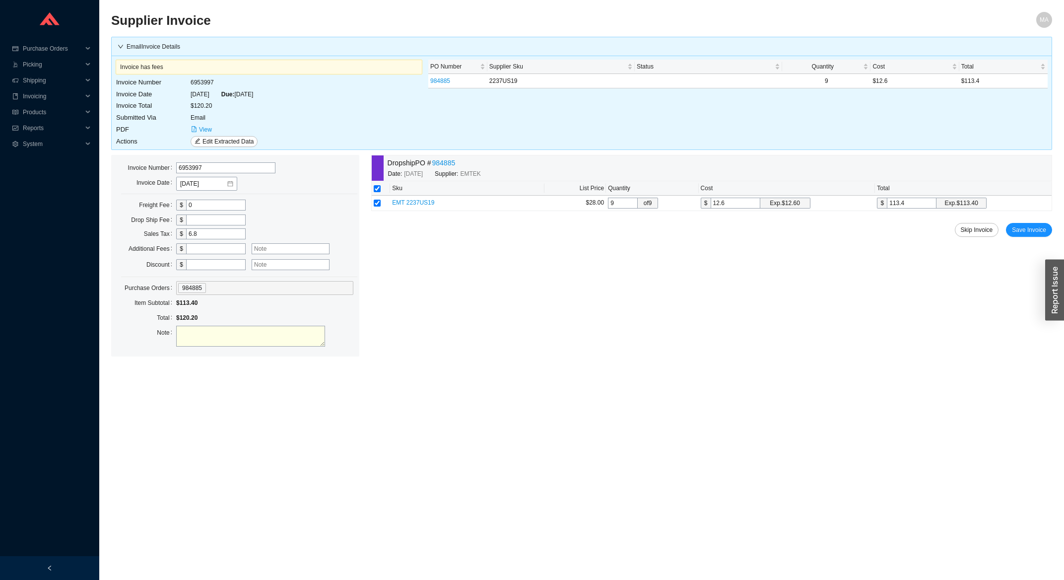
click at [1028, 222] on div "Dropship PO # 984885 Date: [DATE] Supplier: EMTEK Sku List Price Quantity Cost …" at bounding box center [711, 256] width 681 height 202
click at [1033, 229] on span "Save Invoice" at bounding box center [1029, 230] width 34 height 10
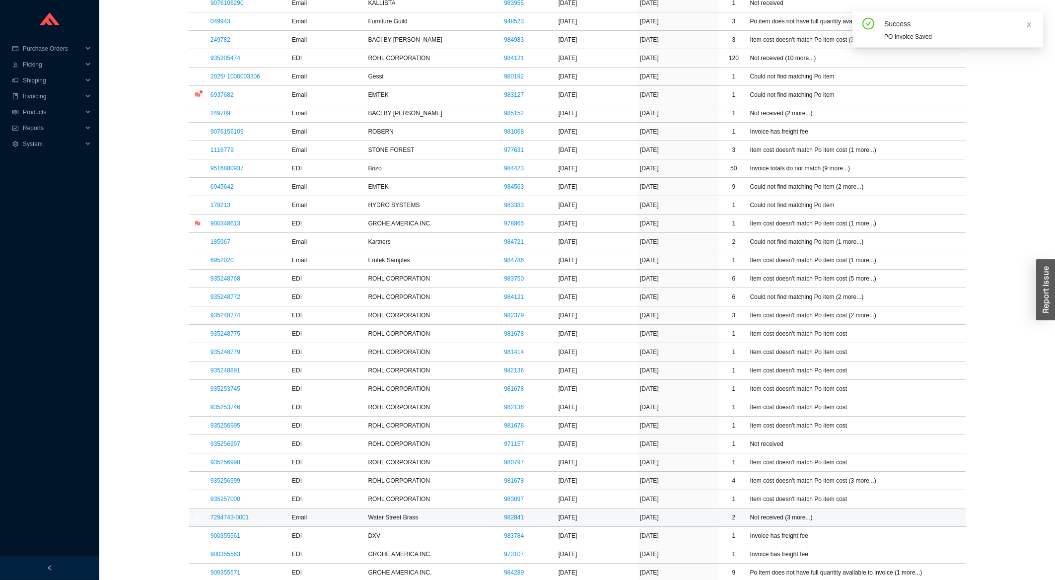
scroll to position [479, 0]
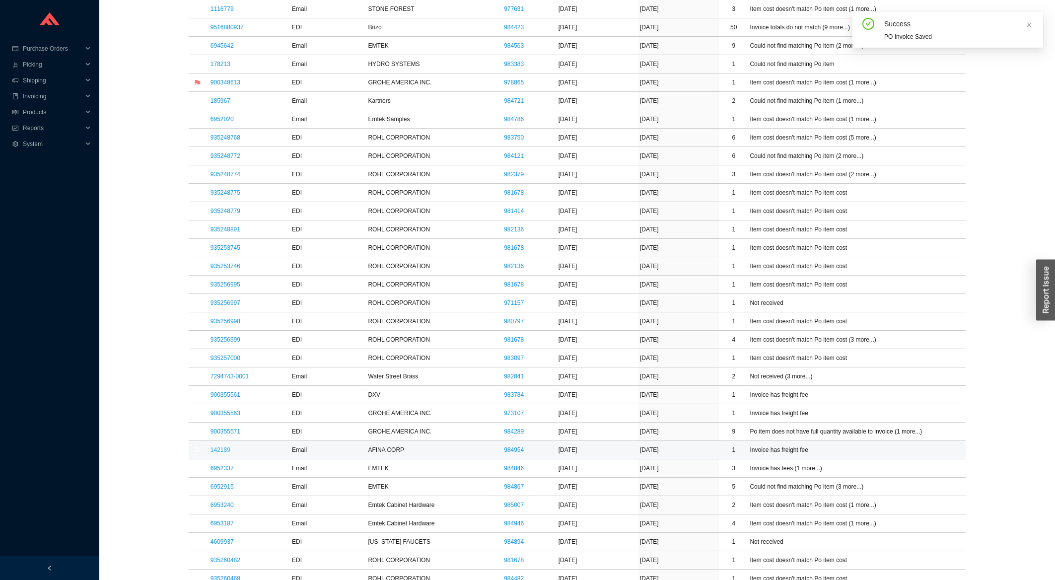
click at [222, 453] on link "142189" at bounding box center [220, 449] width 20 height 7
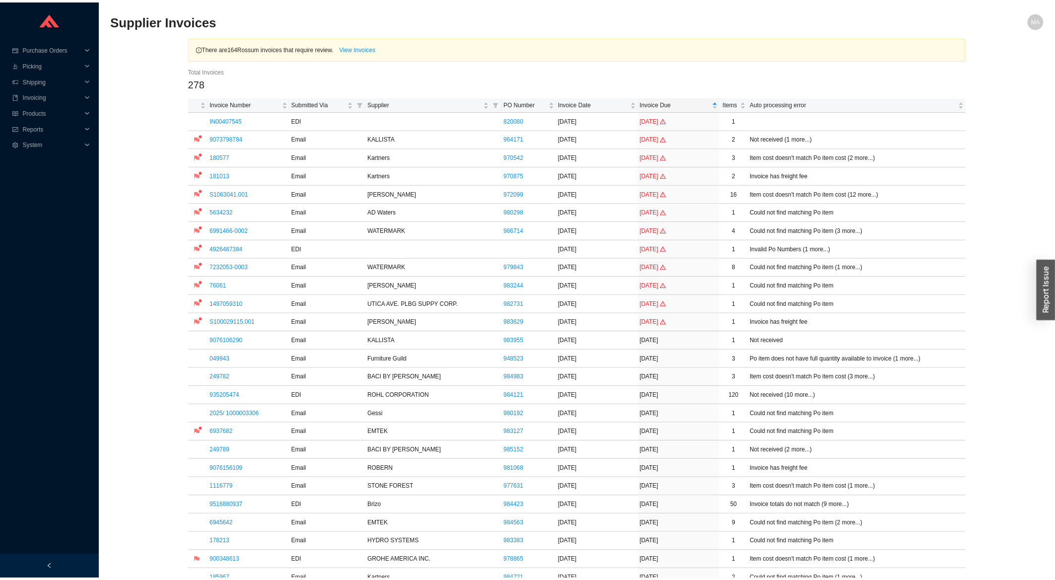
scroll to position [479, 0]
